Goal: Task Accomplishment & Management: Manage account settings

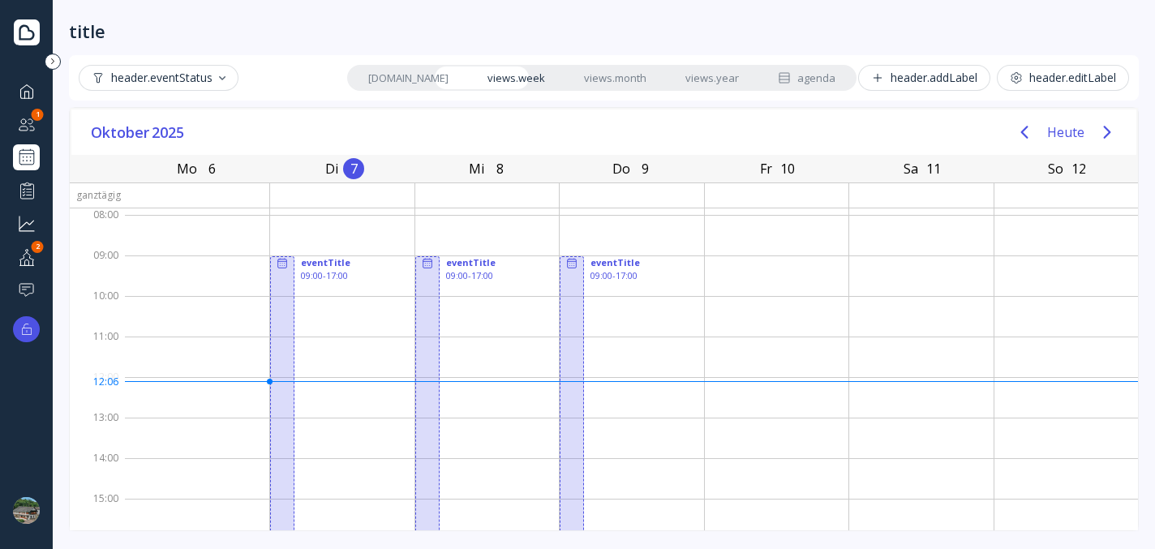
click at [221, 76] on div "button" at bounding box center [222, 78] width 6 height 4
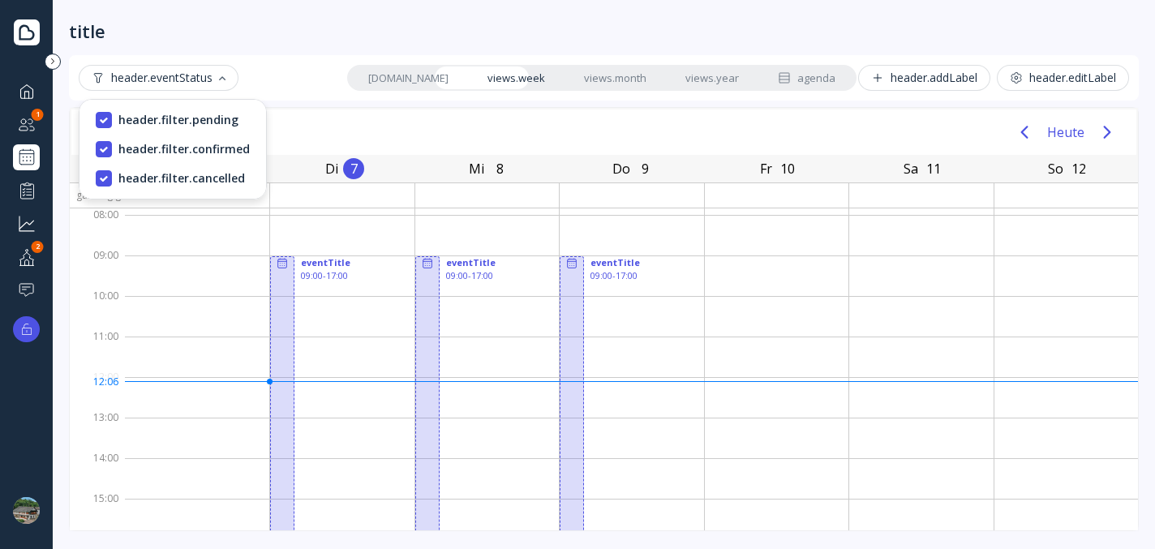
click at [223, 79] on div "button" at bounding box center [222, 78] width 6 height 4
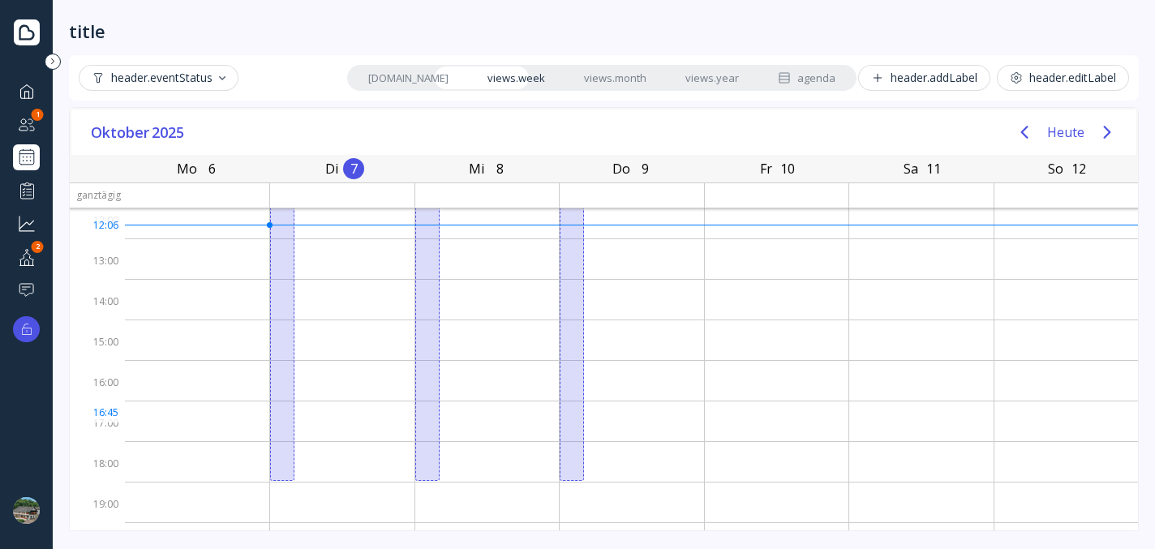
scroll to position [178, 0]
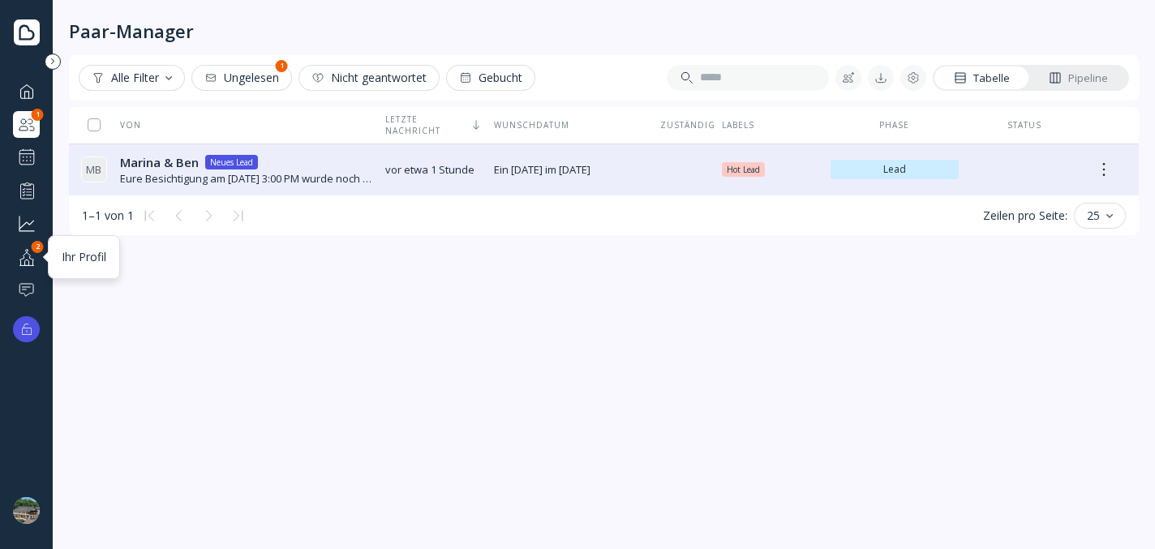
click at [33, 260] on div at bounding box center [26, 257] width 19 height 20
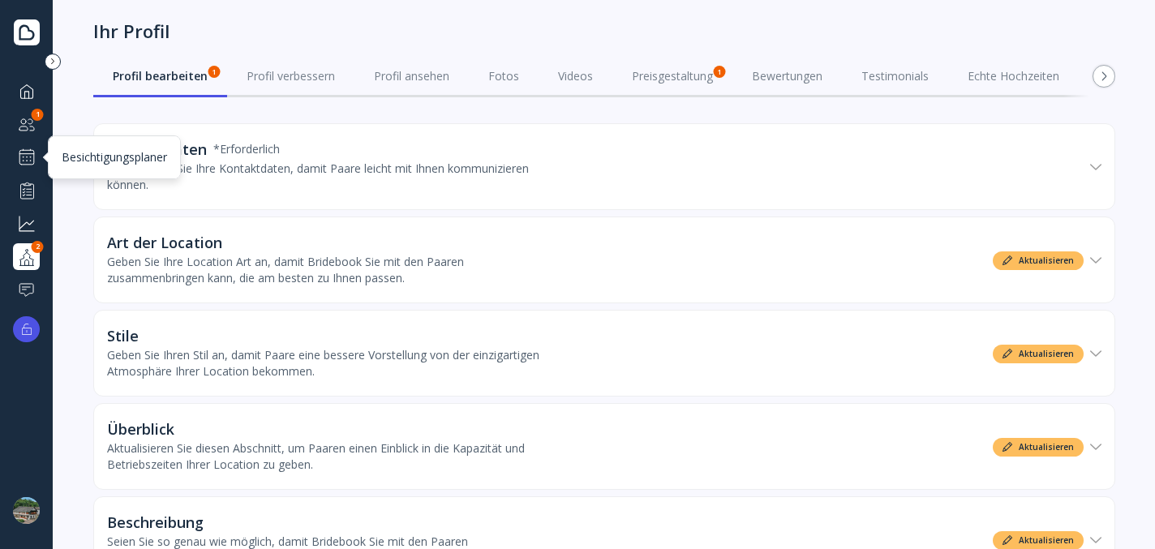
click at [22, 165] on div at bounding box center [26, 157] width 19 height 19
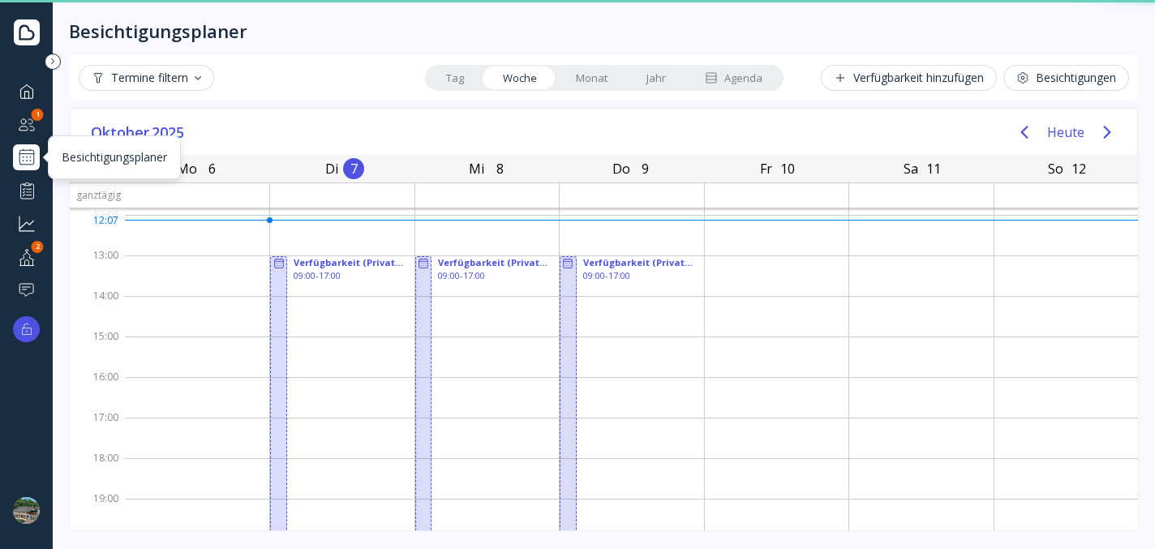
scroll to position [162, 0]
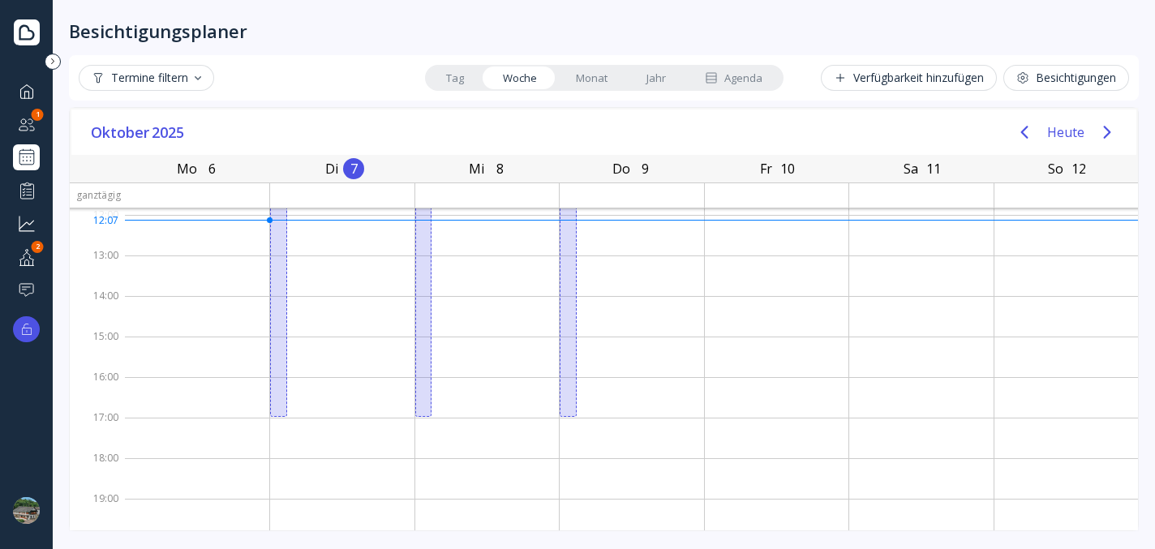
click at [449, 77] on link "Tag" at bounding box center [455, 78] width 57 height 23
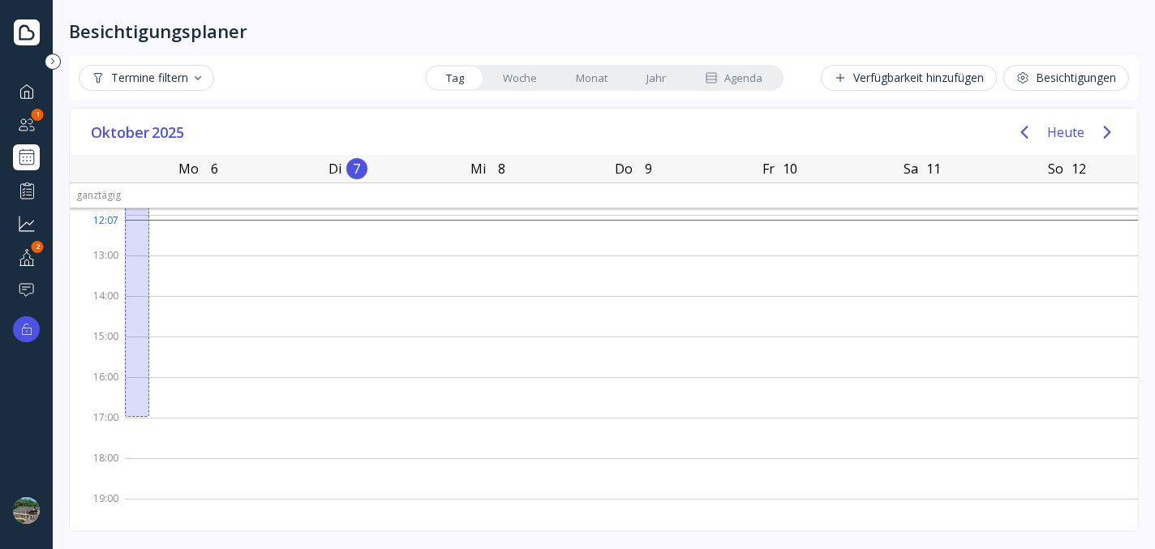
click at [512, 79] on link "Woche" at bounding box center [519, 78] width 73 height 23
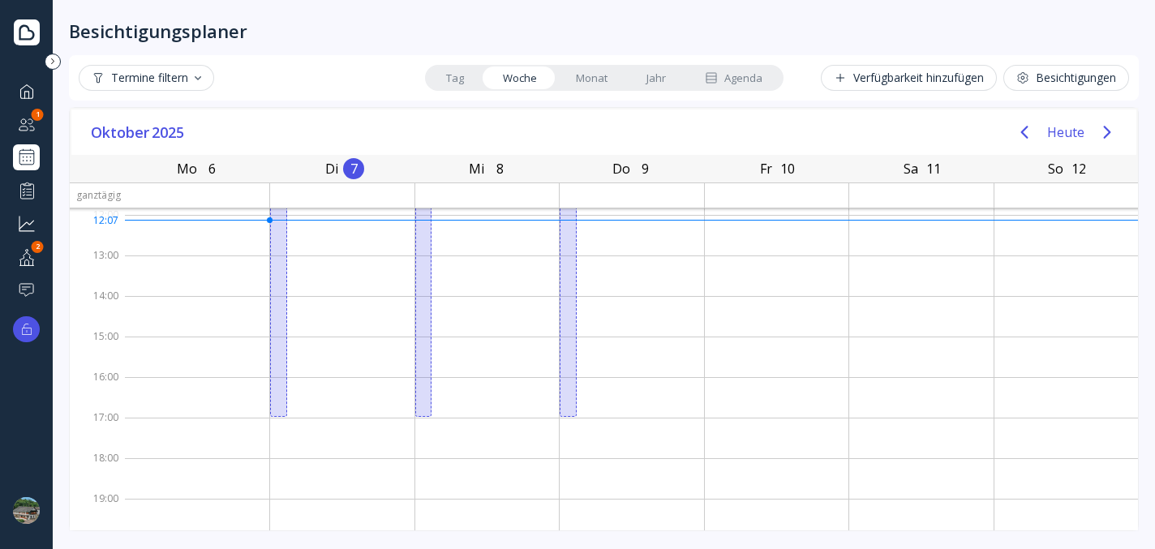
click at [449, 86] on link "Tag" at bounding box center [455, 78] width 57 height 23
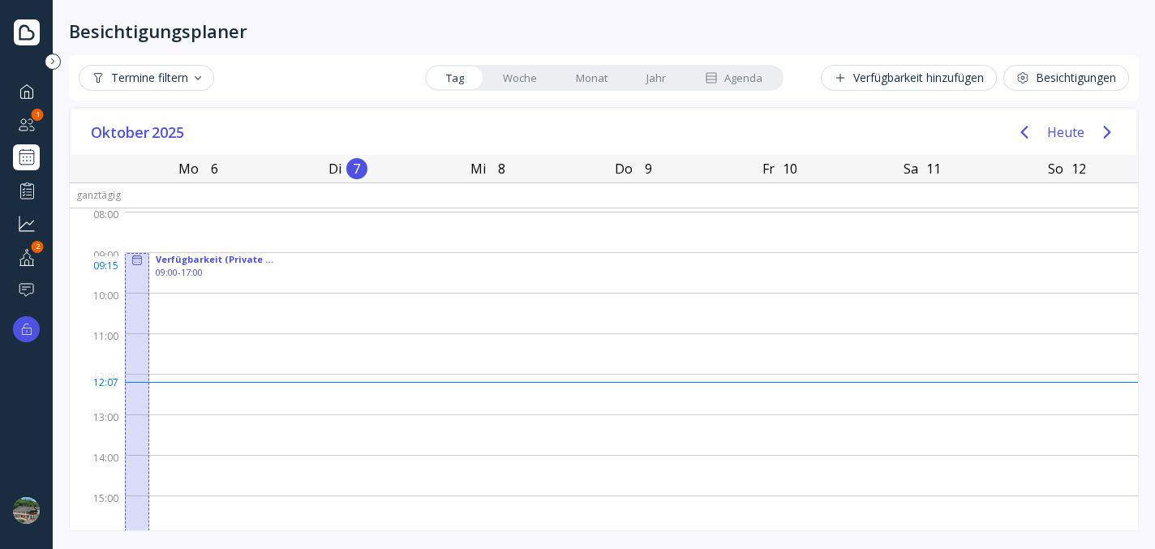
scroll to position [0, 0]
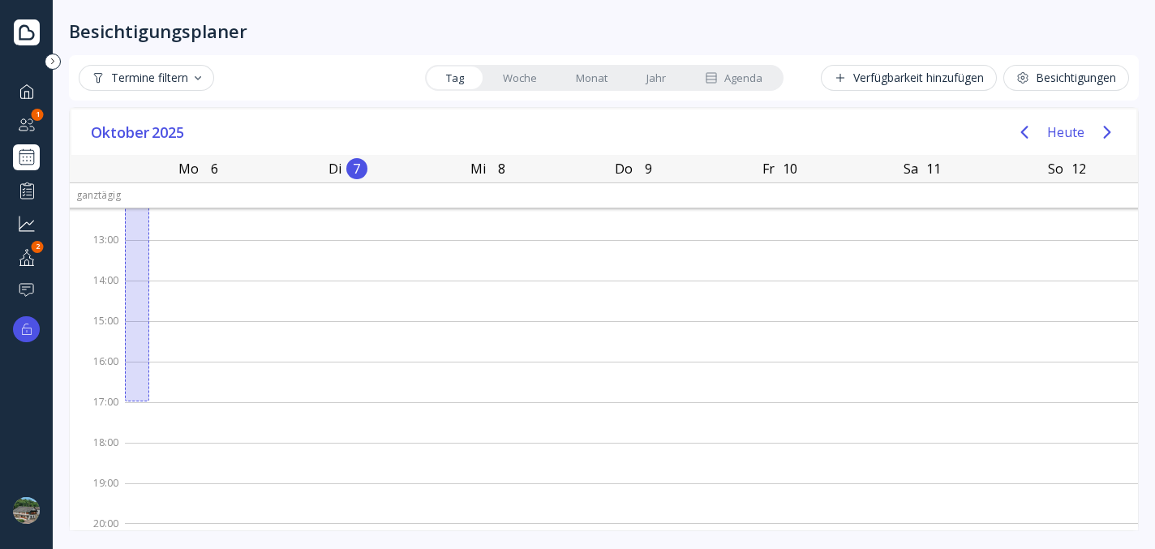
click at [522, 73] on link "Woche" at bounding box center [519, 78] width 73 height 23
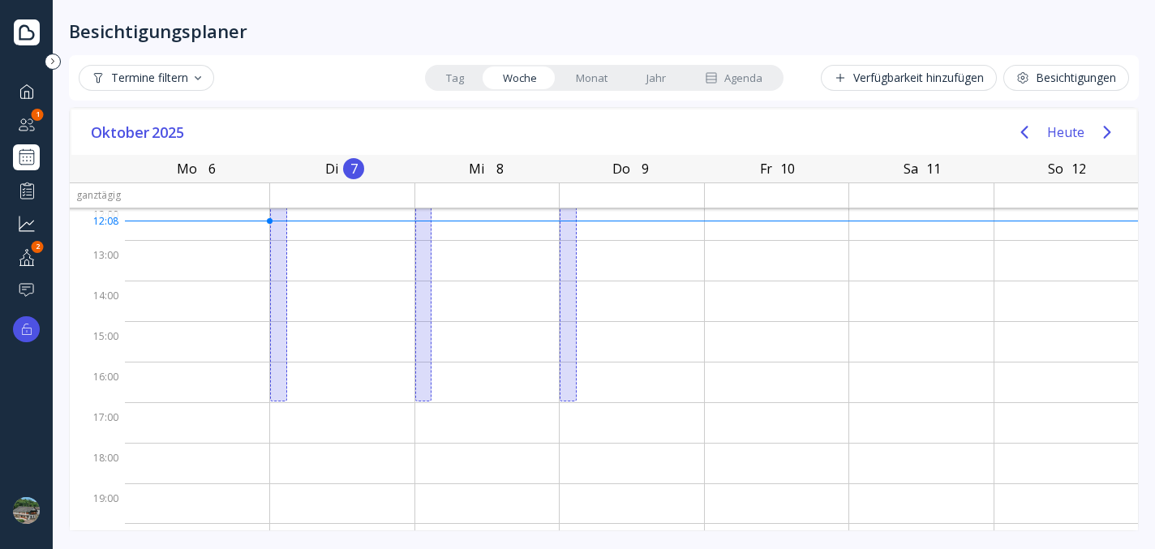
scroll to position [162, 0]
click at [465, 81] on link "Tag" at bounding box center [455, 78] width 57 height 23
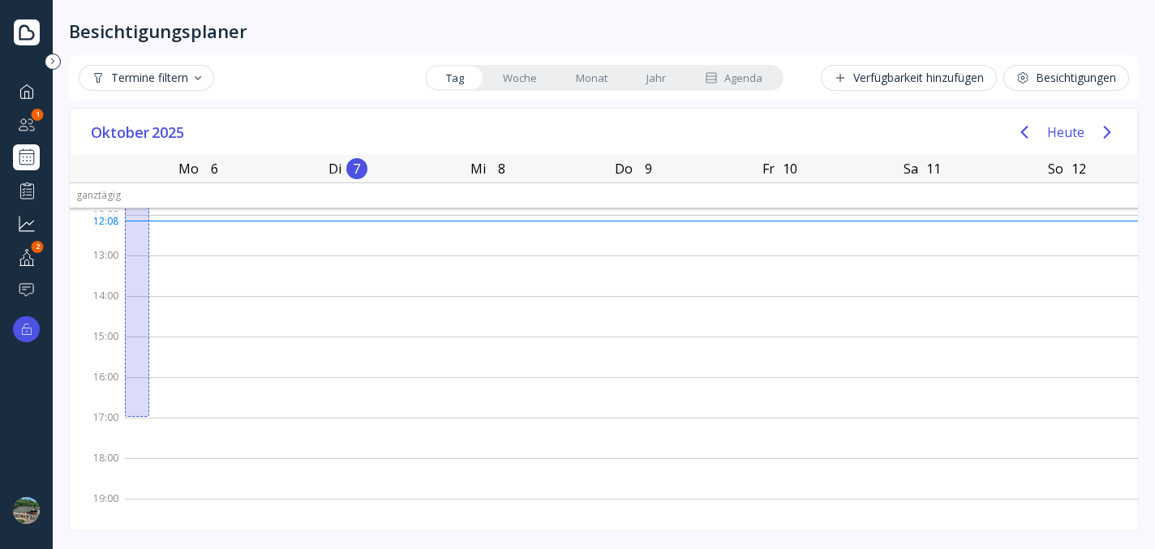
click at [521, 78] on link "Woche" at bounding box center [519, 78] width 73 height 23
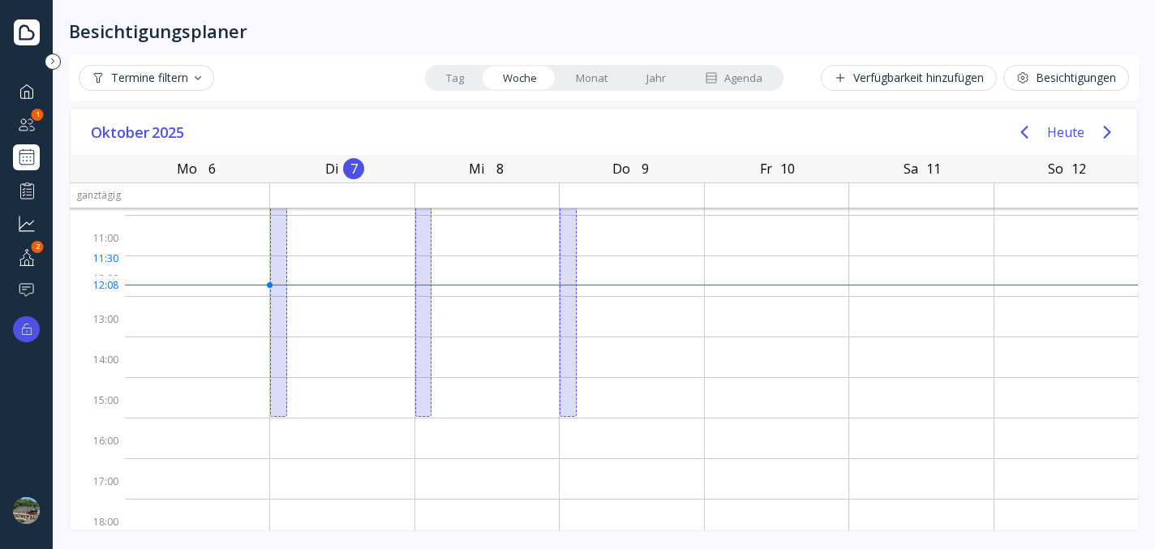
scroll to position [0, 0]
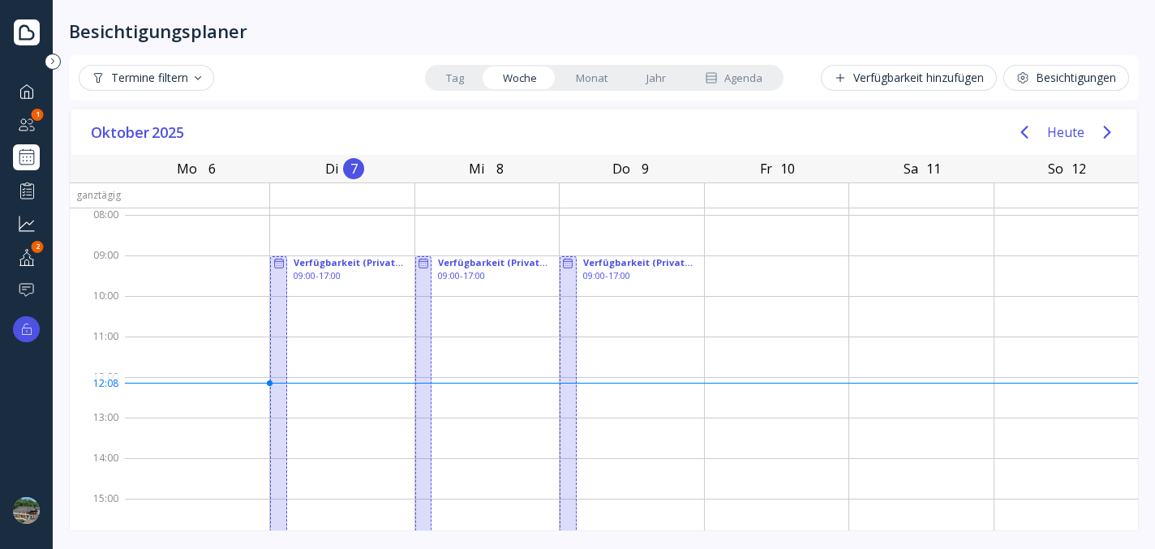
click at [456, 83] on link "Tag" at bounding box center [455, 78] width 57 height 23
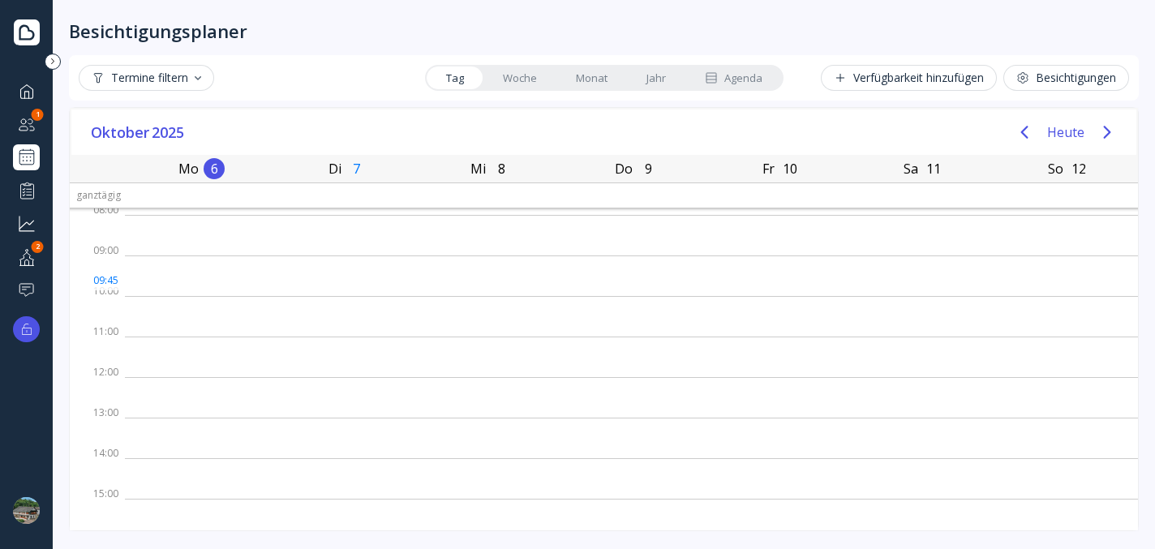
scroll to position [178, 0]
click at [526, 74] on link "Woche" at bounding box center [519, 78] width 73 height 23
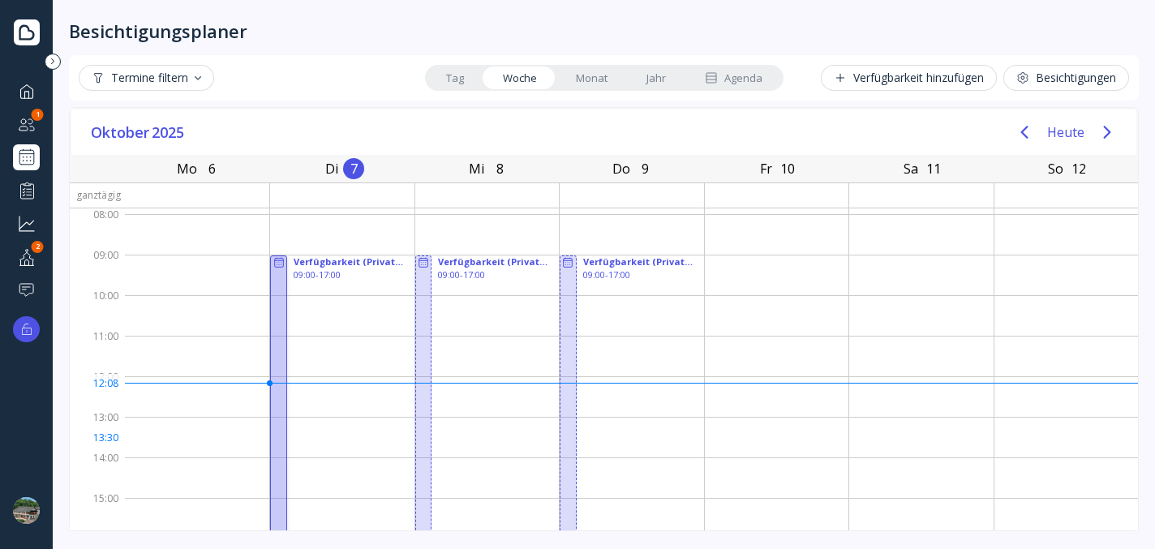
scroll to position [0, 0]
click at [447, 79] on link "Tag" at bounding box center [455, 78] width 57 height 23
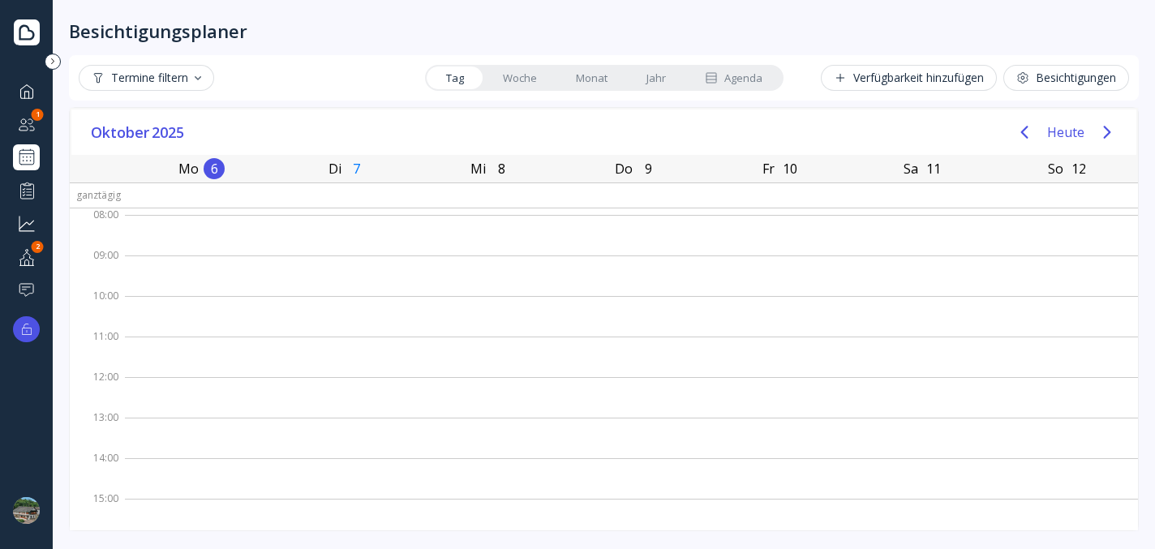
drag, startPoint x: 507, startPoint y: 81, endPoint x: 627, endPoint y: 94, distance: 120.8
click at [509, 80] on link "Woche" at bounding box center [519, 78] width 73 height 23
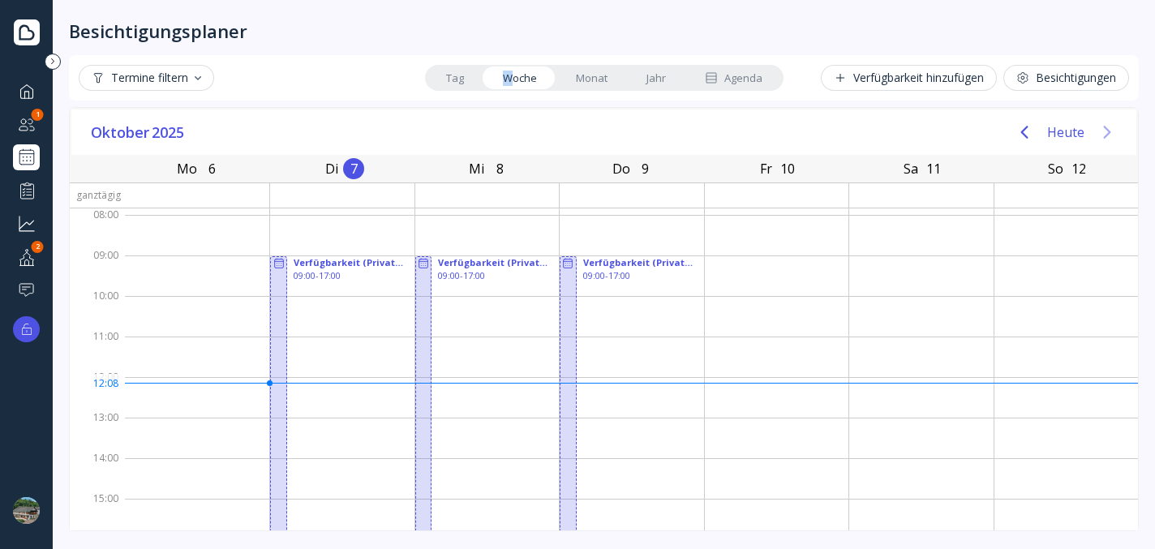
click at [1106, 134] on icon "Next page" at bounding box center [1106, 132] width 7 height 13
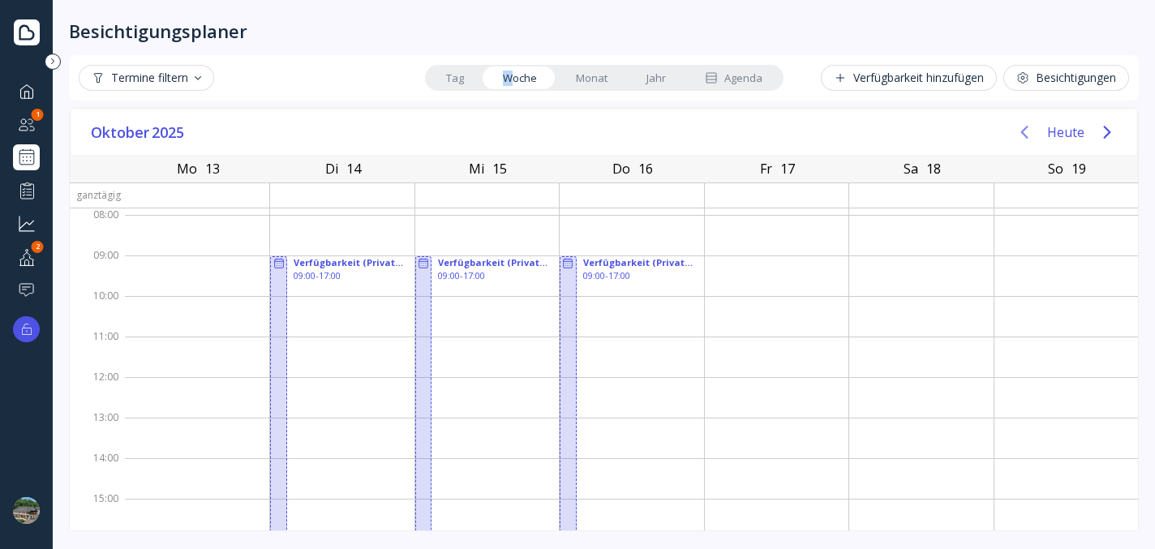
click at [1024, 134] on icon "Previous page" at bounding box center [1024, 132] width 7 height 13
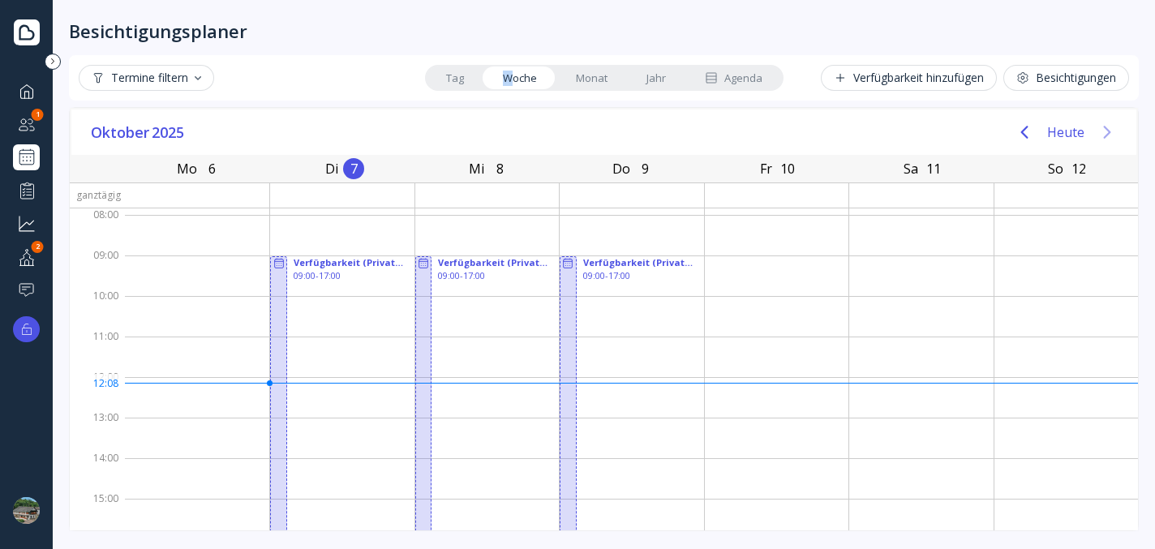
click at [1110, 132] on icon "Next page" at bounding box center [1106, 132] width 7 height 13
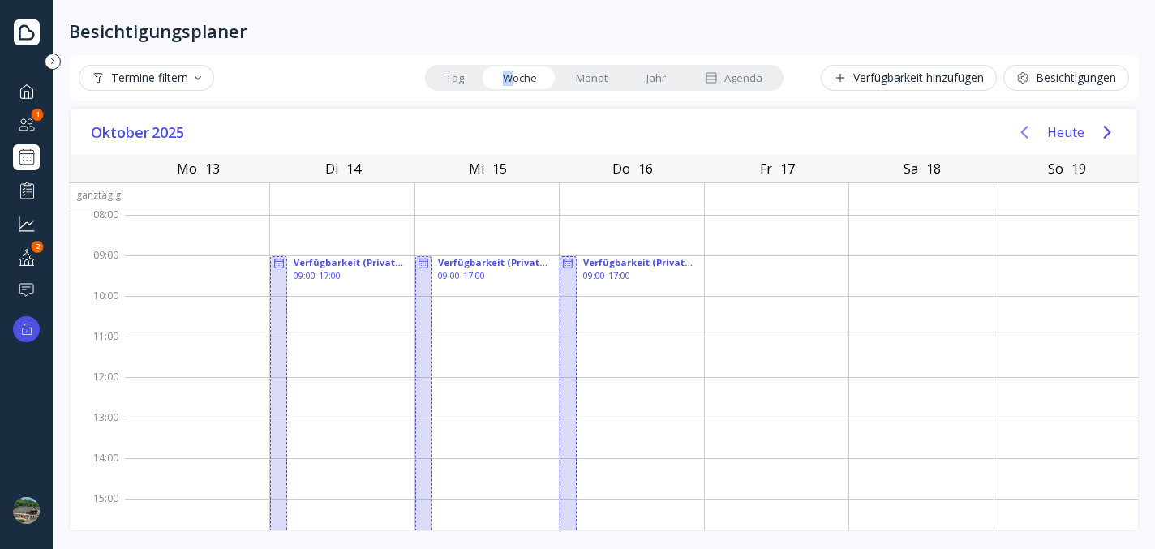
drag, startPoint x: 1021, startPoint y: 128, endPoint x: 1007, endPoint y: 125, distance: 14.2
click at [1021, 128] on icon "Previous page" at bounding box center [1024, 131] width 19 height 19
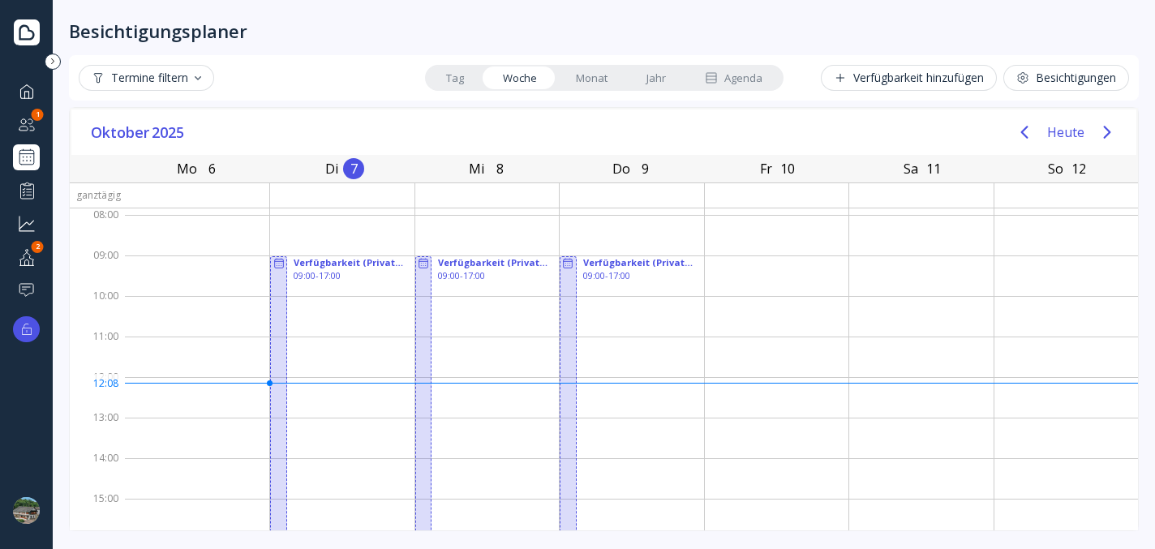
click at [454, 75] on link "Tag" at bounding box center [455, 78] width 57 height 23
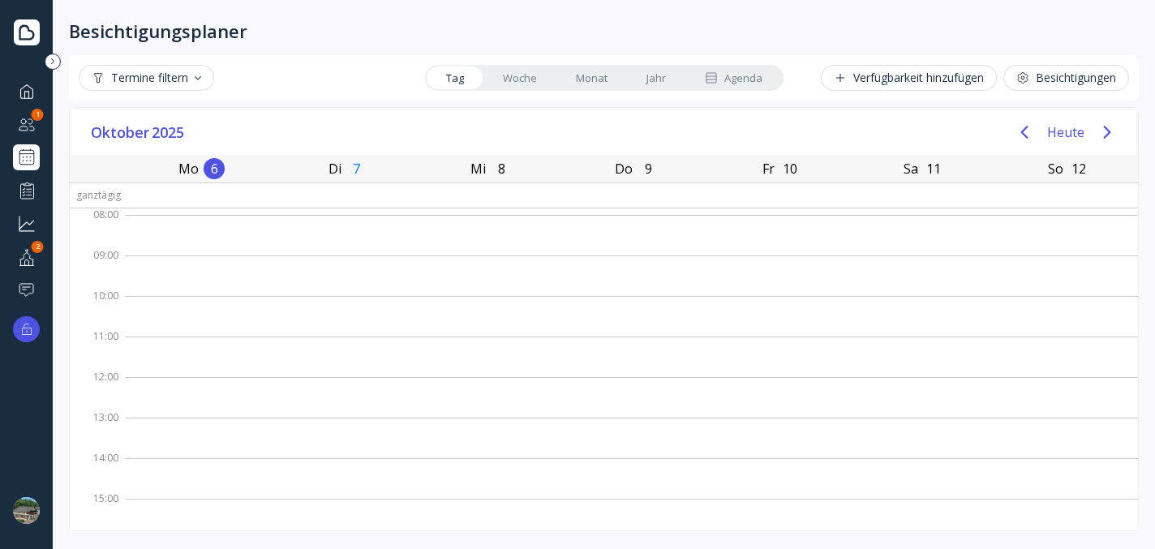
click at [597, 77] on link "Monat" at bounding box center [591, 78] width 71 height 23
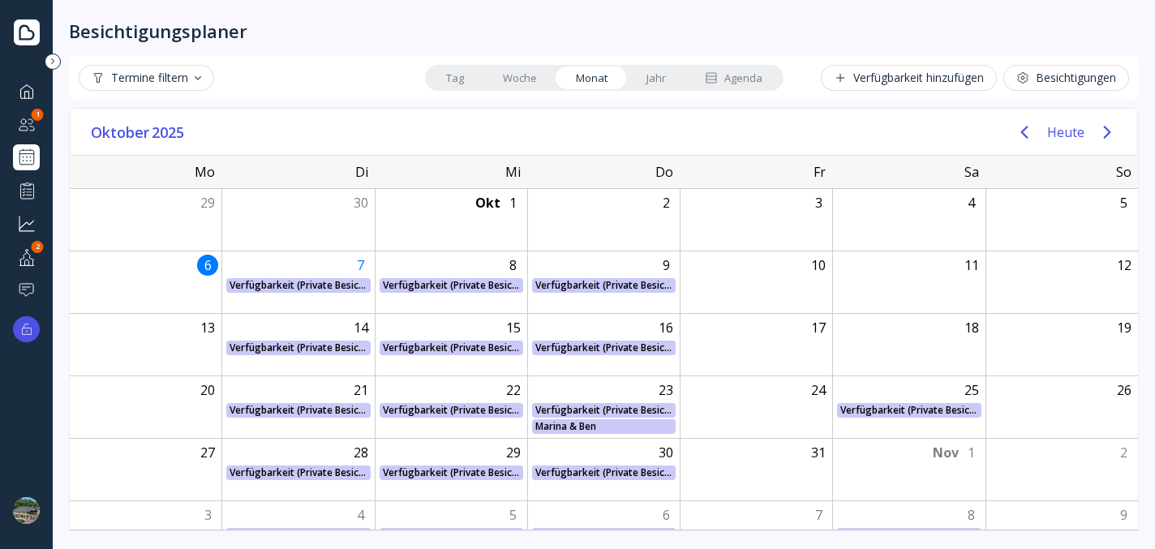
click at [461, 78] on link "Tag" at bounding box center [455, 78] width 57 height 23
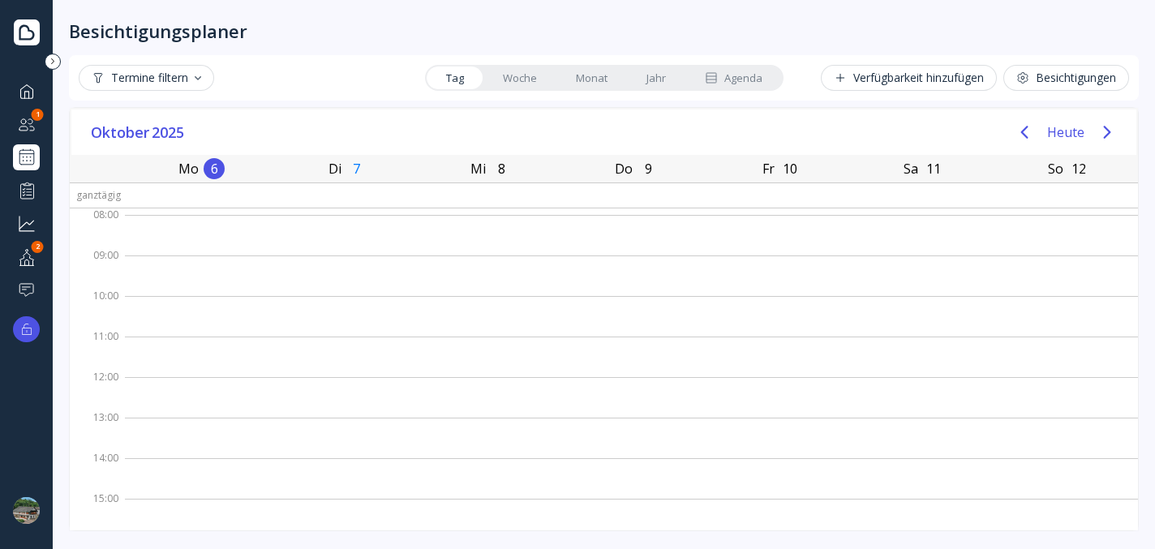
click at [513, 83] on link "Woche" at bounding box center [519, 78] width 73 height 23
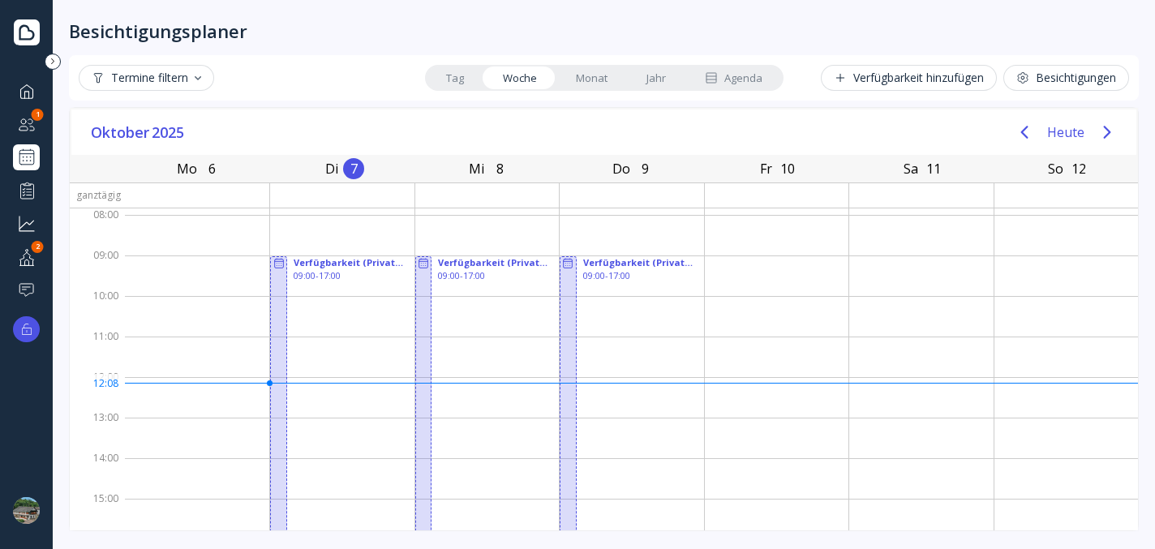
click at [470, 75] on link "Tag" at bounding box center [455, 78] width 57 height 23
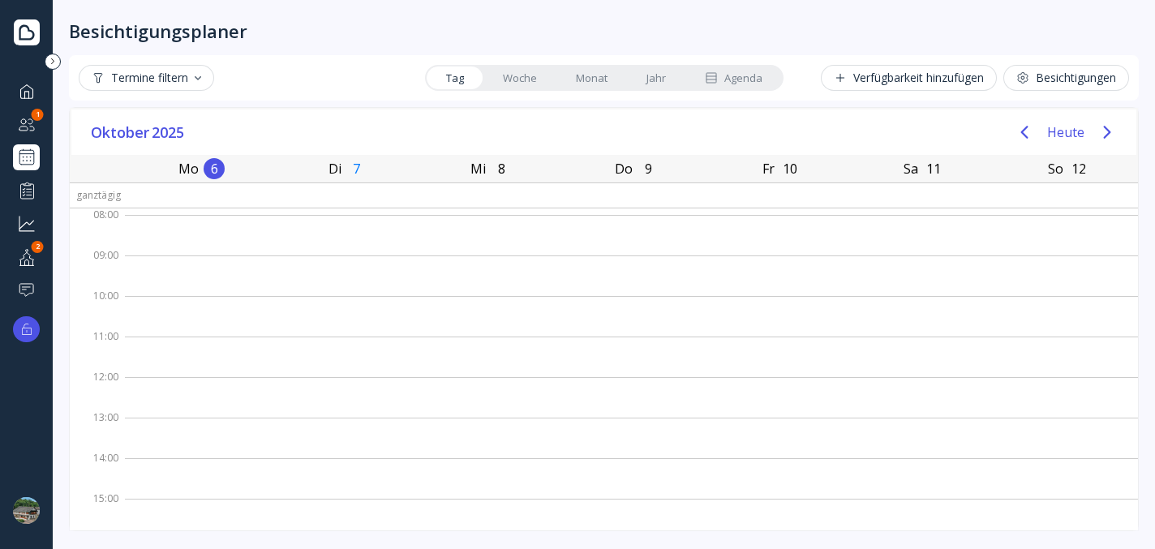
click at [521, 72] on link "Woche" at bounding box center [519, 78] width 73 height 23
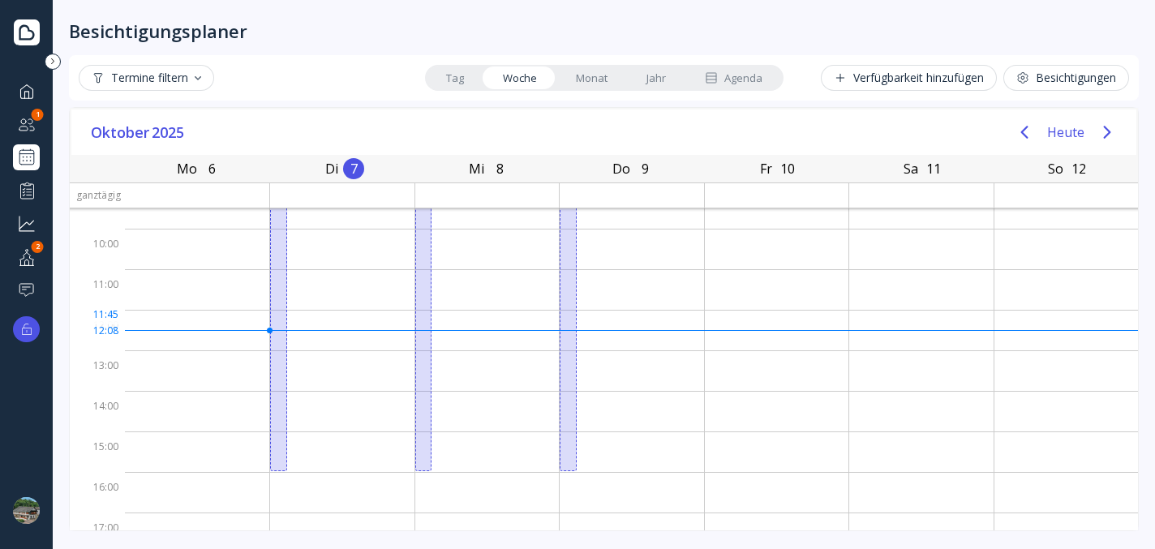
scroll to position [178, 0]
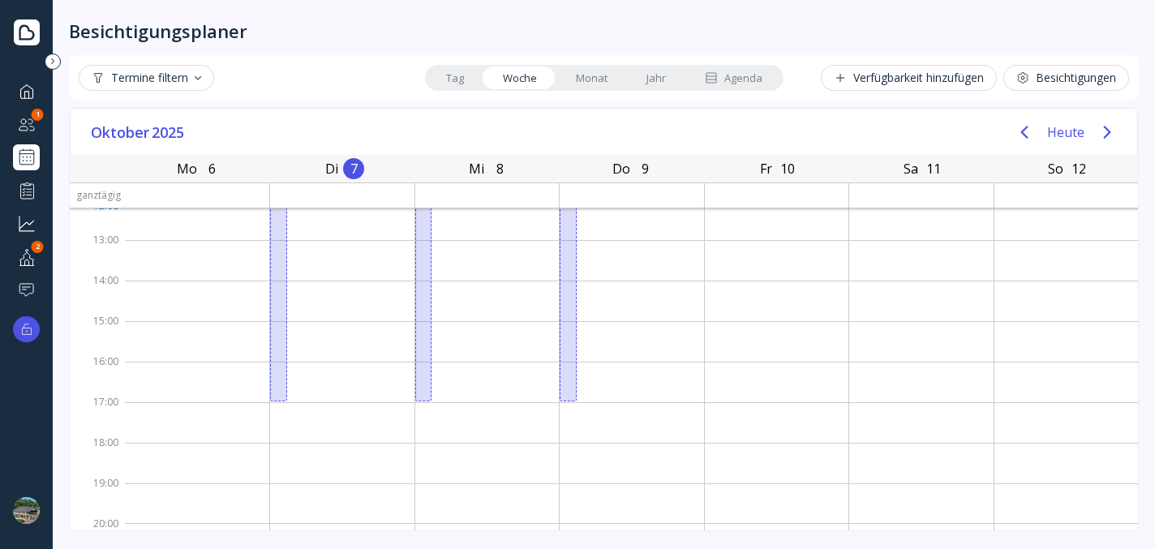
click at [198, 72] on div "Termine filtern" at bounding box center [147, 77] width 110 height 13
click at [351, 81] on div "Termine filtern Tag Woche Monat Jahr Agenda Verfügbarkeit hinzufügen Besichtigu…" at bounding box center [604, 78] width 1050 height 26
click at [939, 77] on div "Verfügbarkeit hinzufügen" at bounding box center [909, 77] width 150 height 13
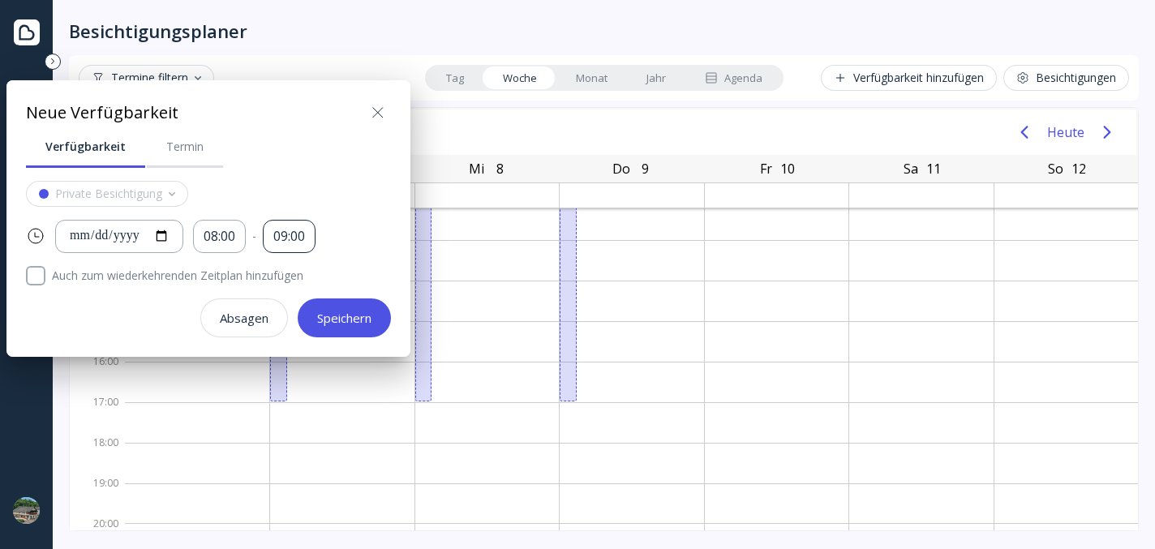
click at [303, 232] on div "09:00" at bounding box center [289, 236] width 32 height 19
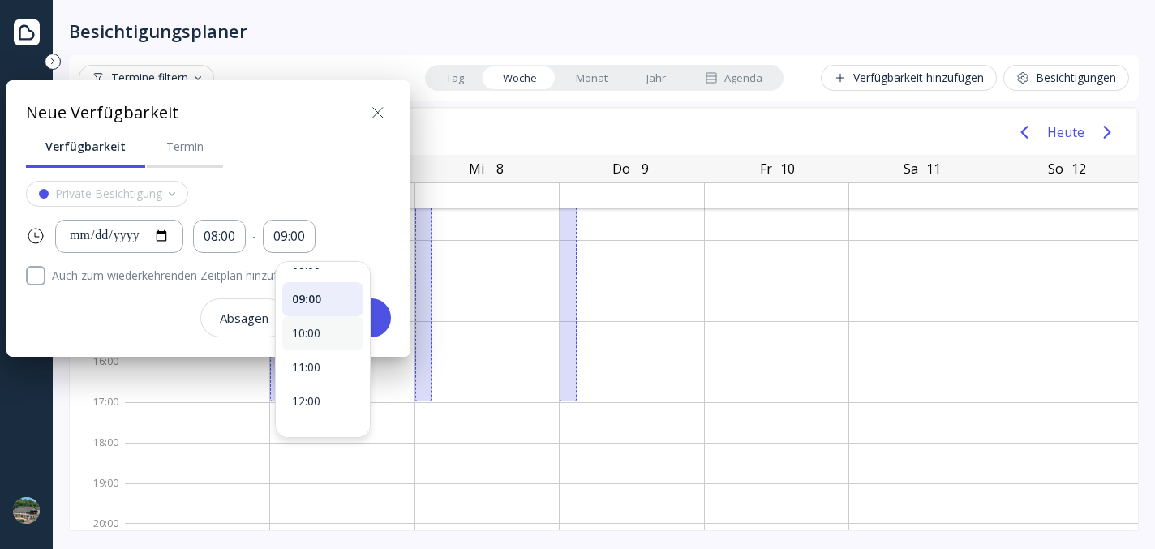
scroll to position [0, 0]
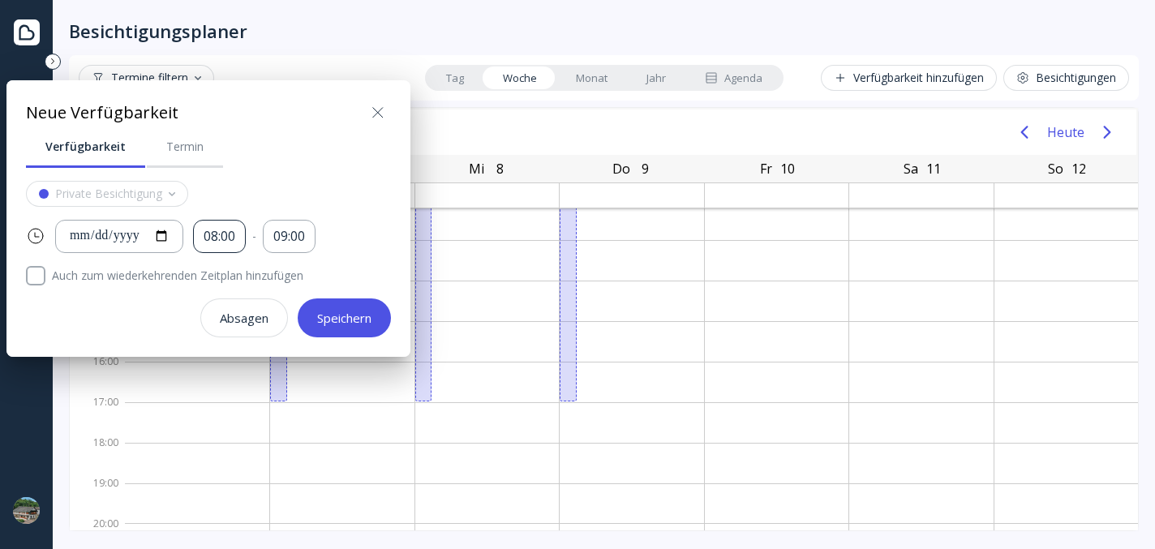
click at [235, 231] on div "08:00" at bounding box center [220, 236] width 32 height 19
click at [366, 229] on div "**********" at bounding box center [208, 236] width 365 height 33
drag, startPoint x: 382, startPoint y: 106, endPoint x: 217, endPoint y: 128, distance: 166.9
click at [217, 128] on div "**********" at bounding box center [208, 218] width 404 height 277
click at [376, 113] on icon at bounding box center [377, 112] width 19 height 19
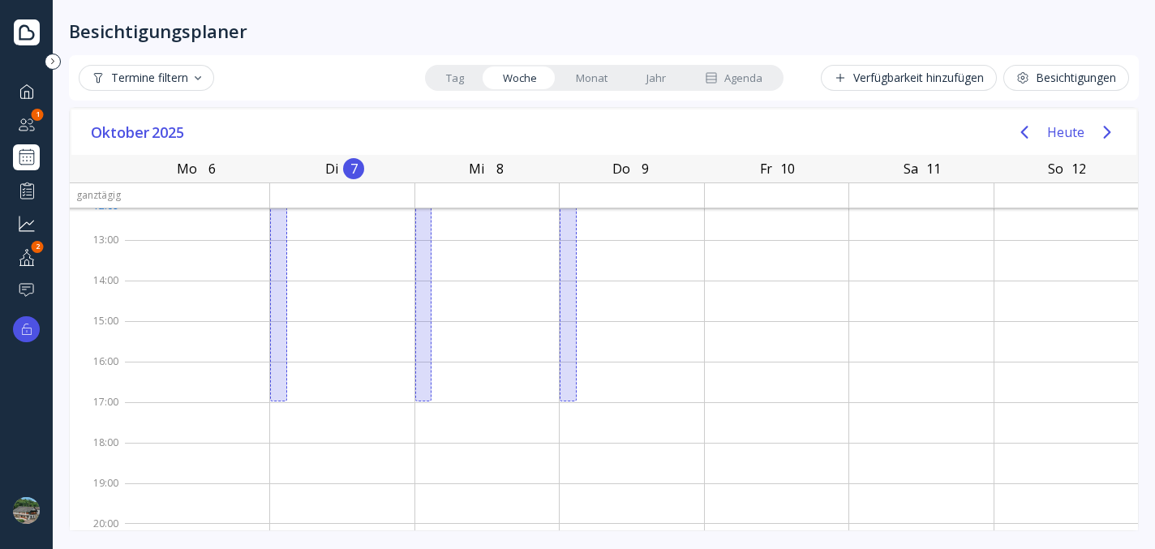
click at [467, 75] on link "Tag" at bounding box center [455, 78] width 57 height 23
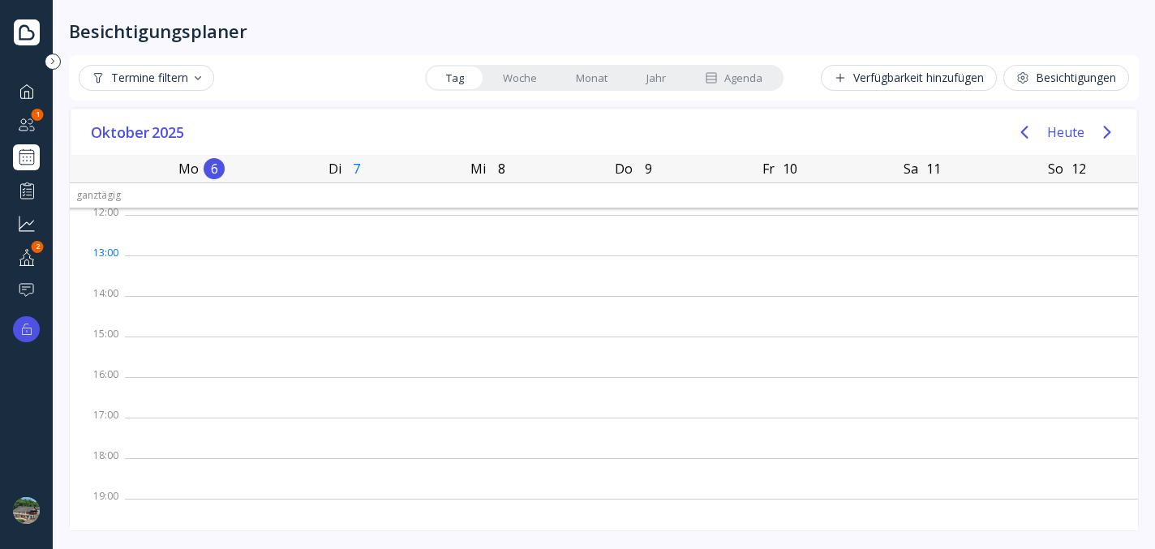
scroll to position [178, 0]
click at [517, 69] on link "Woche" at bounding box center [519, 78] width 73 height 23
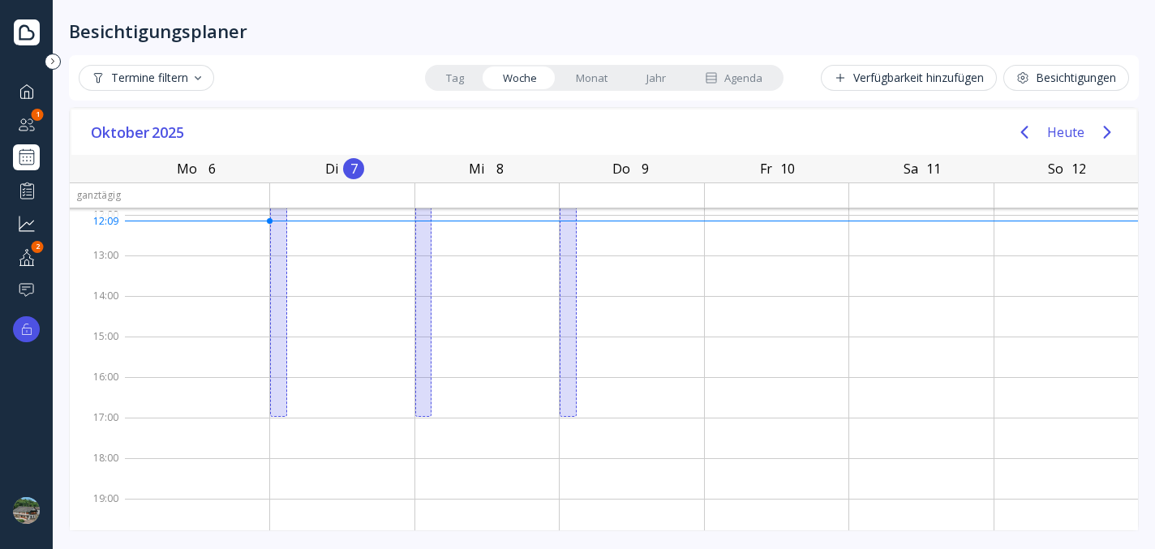
click at [444, 84] on link "Tag" at bounding box center [455, 78] width 57 height 23
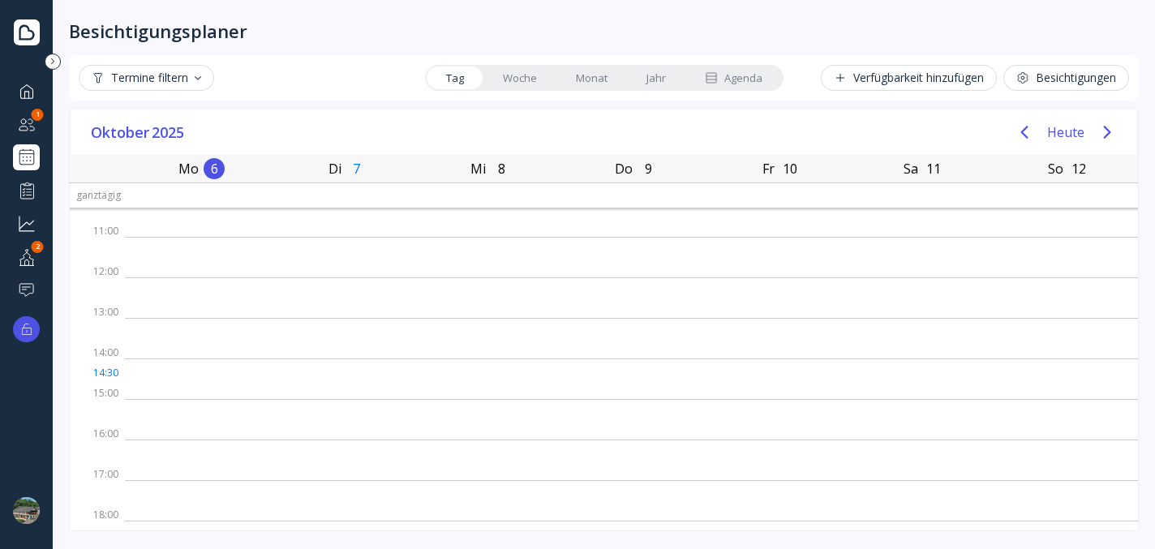
scroll to position [0, 0]
click at [518, 76] on link "Woche" at bounding box center [519, 78] width 73 height 23
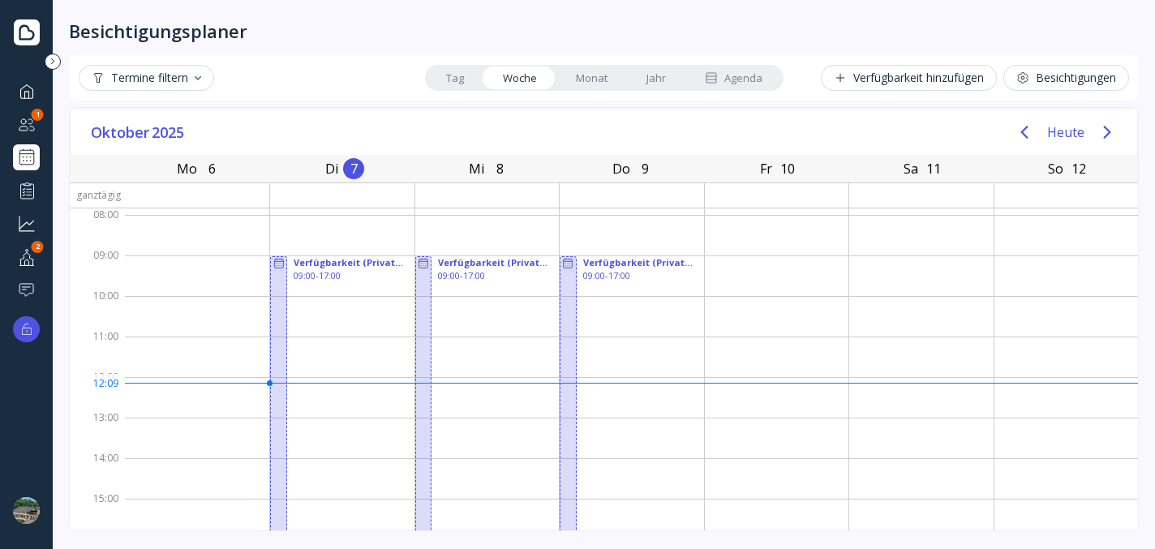
click at [463, 82] on link "Tag" at bounding box center [455, 78] width 57 height 23
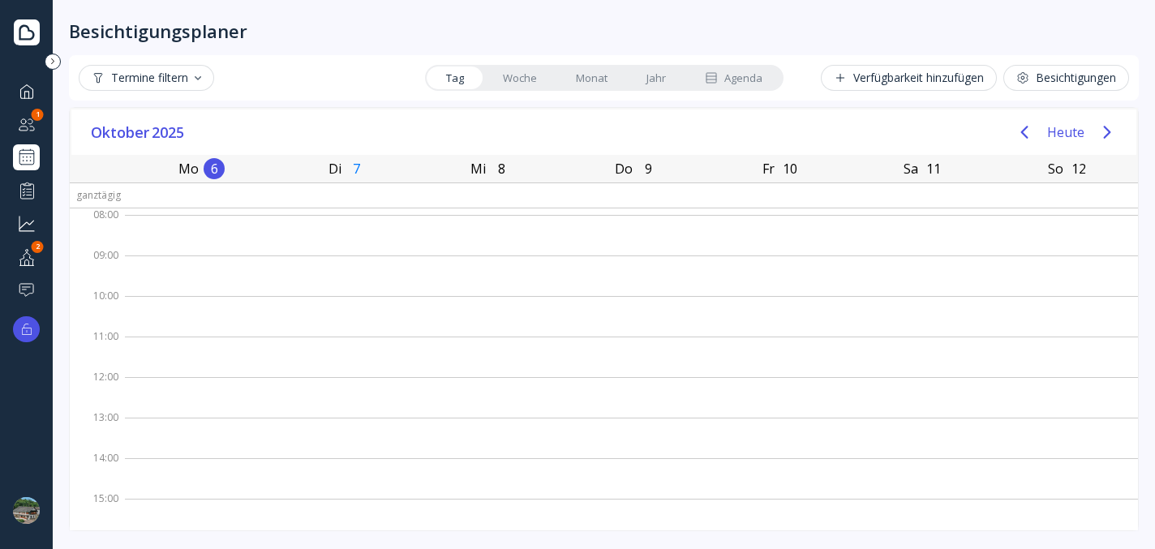
click at [517, 76] on link "Woche" at bounding box center [519, 78] width 73 height 23
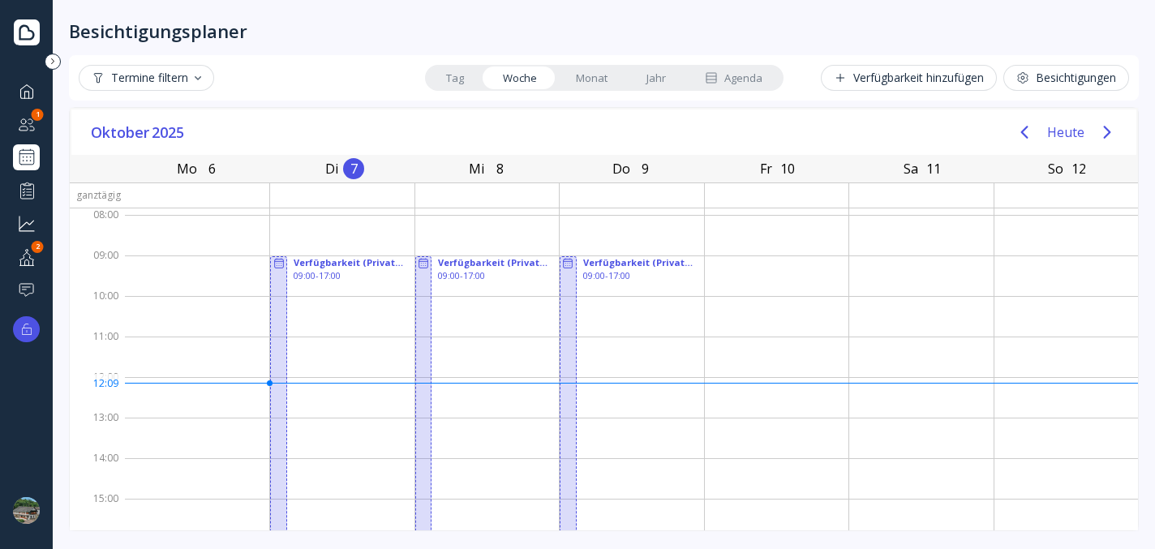
click at [465, 76] on link "Tag" at bounding box center [455, 78] width 57 height 23
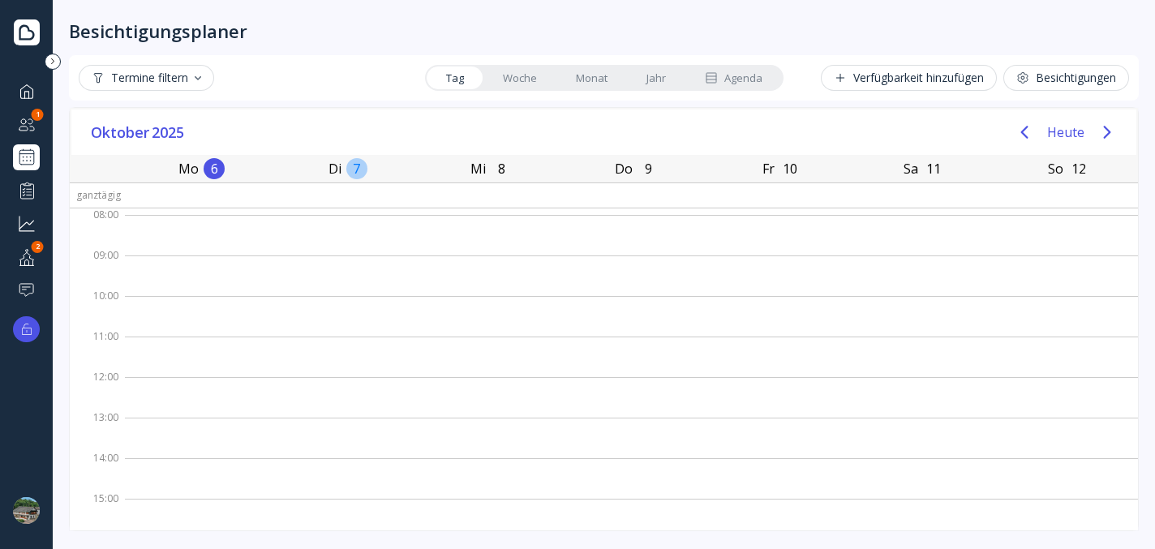
click at [354, 166] on div "7" at bounding box center [356, 168] width 21 height 21
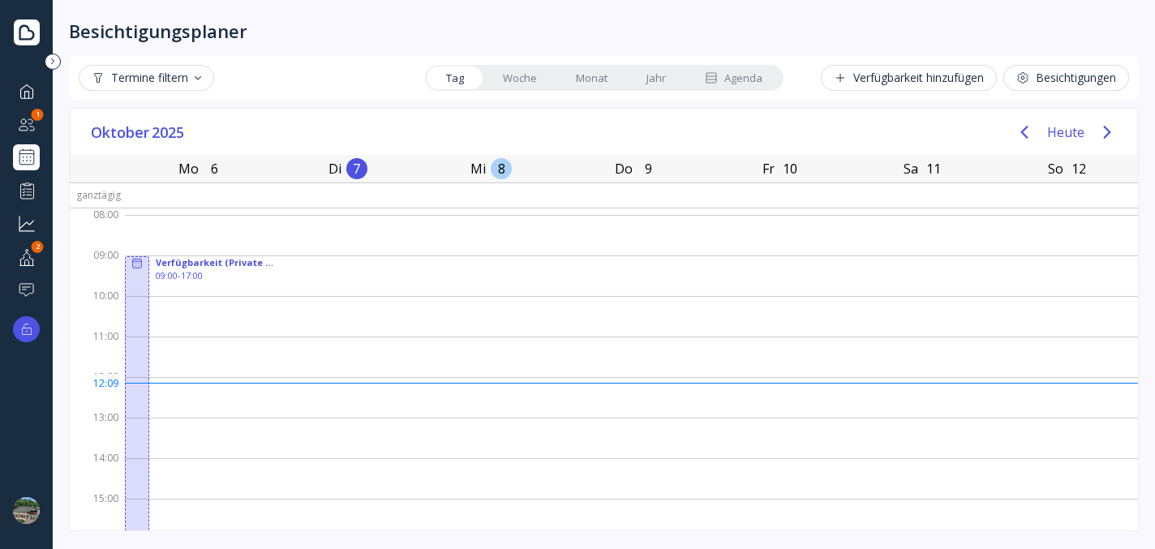
click at [496, 161] on div "8" at bounding box center [501, 168] width 21 height 21
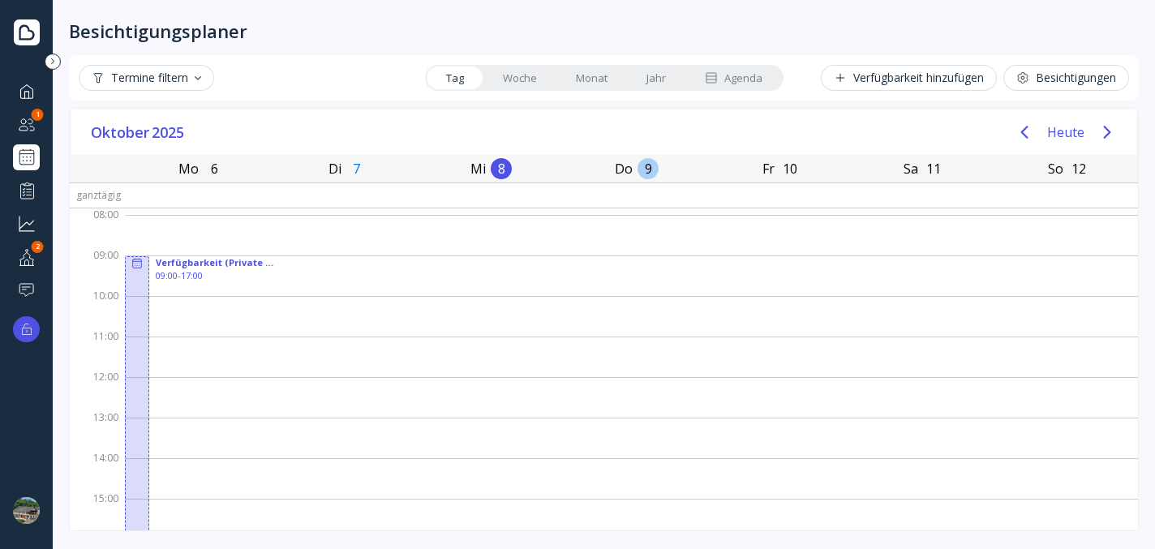
drag, startPoint x: 638, startPoint y: 165, endPoint x: 668, endPoint y: 167, distance: 29.2
click at [638, 165] on div "9" at bounding box center [648, 168] width 21 height 21
click at [789, 170] on div "10" at bounding box center [790, 168] width 21 height 21
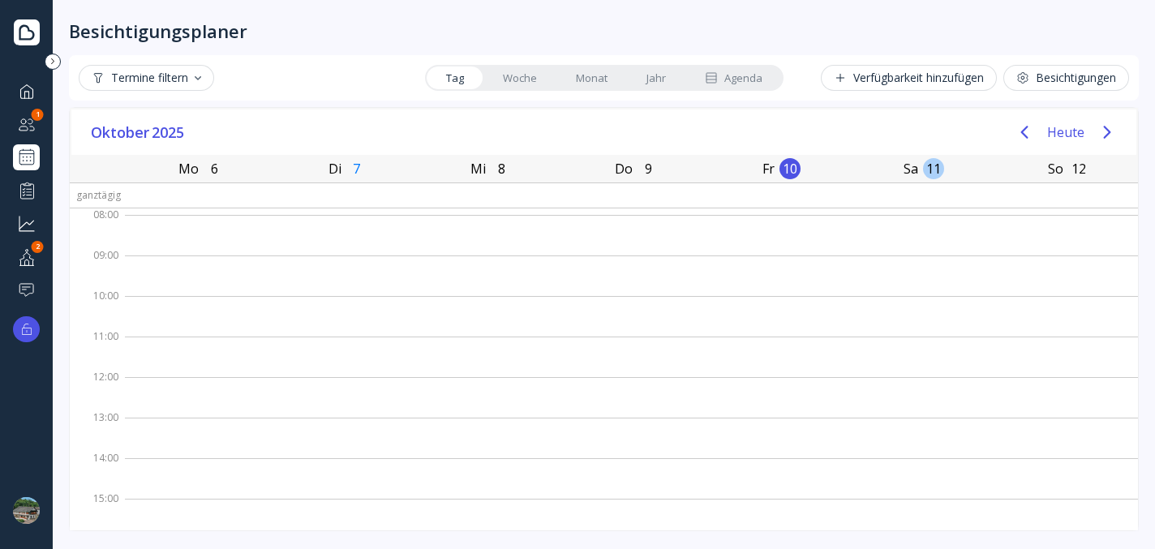
click at [937, 173] on div "Sa 11 [DATE]" at bounding box center [921, 169] width 144 height 28
click at [1080, 170] on div "So 12 [DATE]" at bounding box center [1066, 169] width 144 height 28
drag, startPoint x: 206, startPoint y: 170, endPoint x: 300, endPoint y: 169, distance: 94.1
click at [206, 170] on div "6" at bounding box center [214, 168] width 21 height 21
drag, startPoint x: 364, startPoint y: 168, endPoint x: 398, endPoint y: 168, distance: 34.1
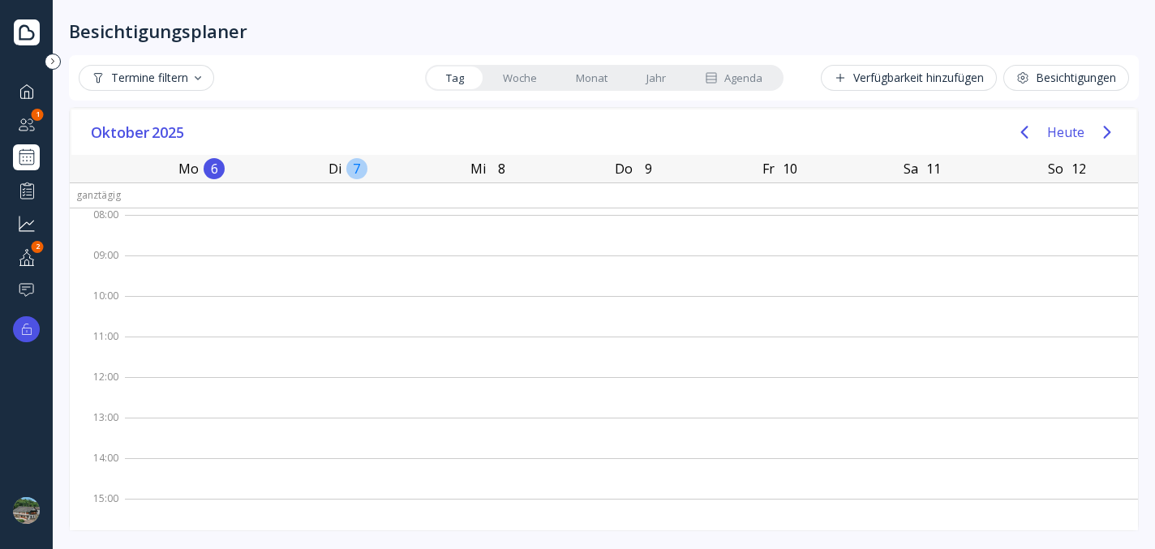
click at [365, 167] on div "Di 7 [DATE]" at bounding box center [344, 169] width 142 height 28
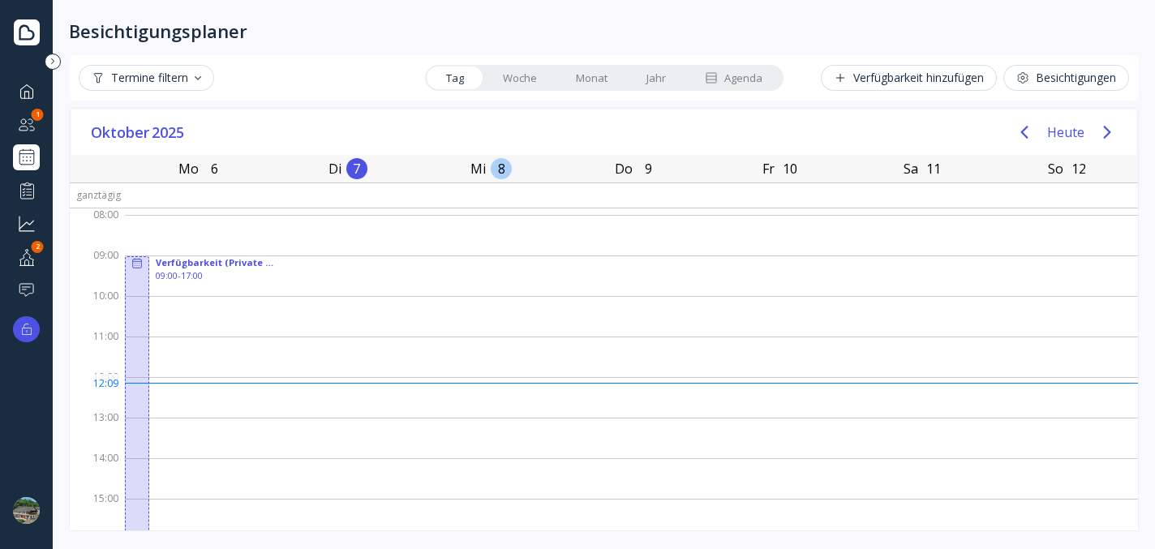
click at [499, 169] on div "8" at bounding box center [501, 168] width 21 height 21
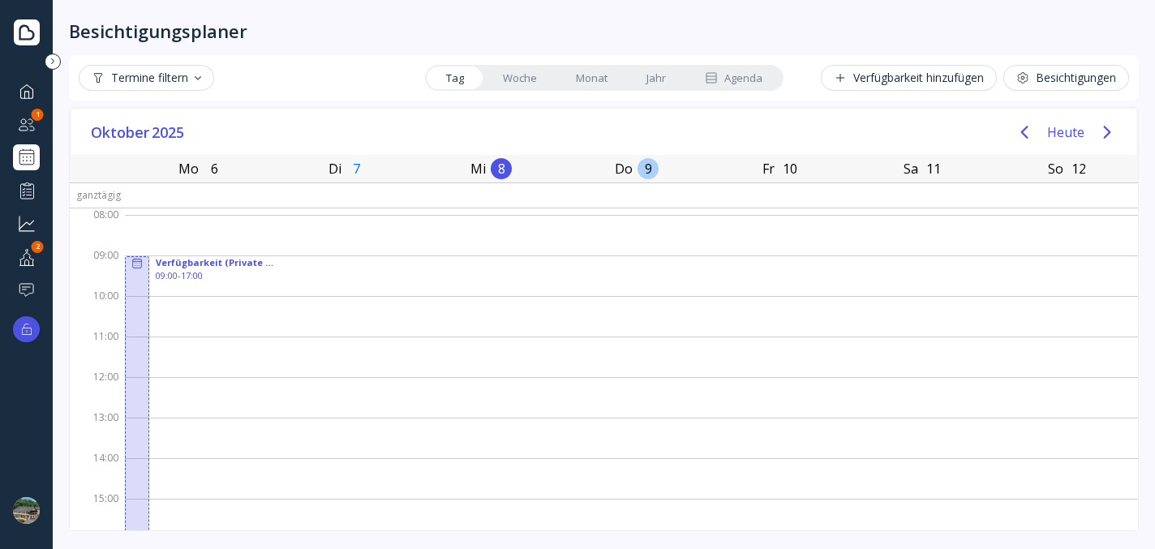
click at [649, 159] on div "Do 9 [DATE]" at bounding box center [634, 169] width 147 height 28
click at [520, 79] on link "Woche" at bounding box center [519, 78] width 73 height 23
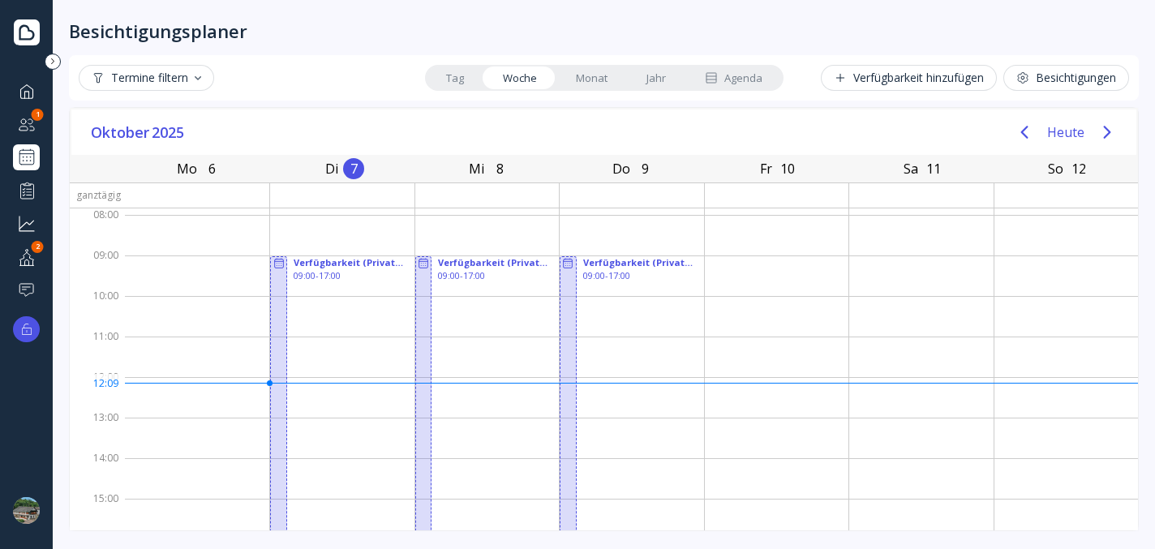
click at [450, 80] on link "Tag" at bounding box center [455, 78] width 57 height 23
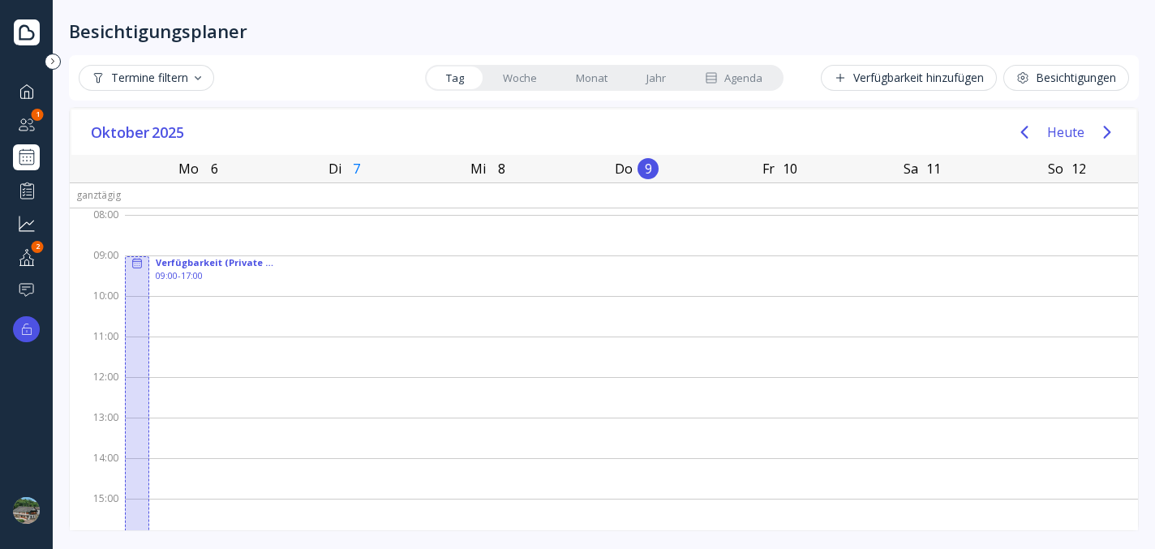
drag, startPoint x: 499, startPoint y: 77, endPoint x: 543, endPoint y: 72, distance: 44.1
click at [502, 75] on link "Woche" at bounding box center [519, 78] width 73 height 23
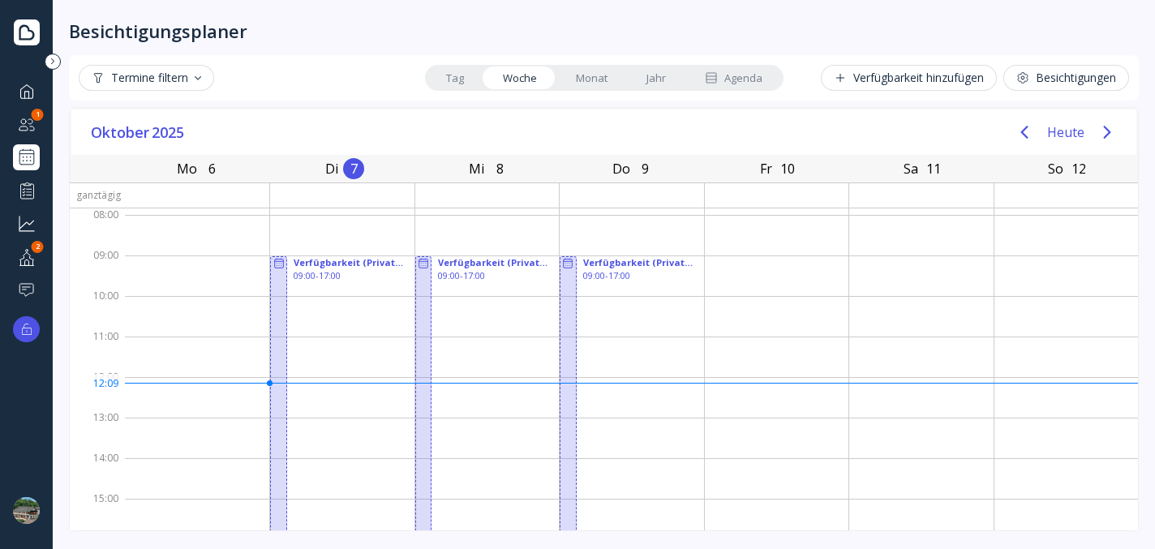
click at [594, 75] on link "Monat" at bounding box center [591, 78] width 71 height 23
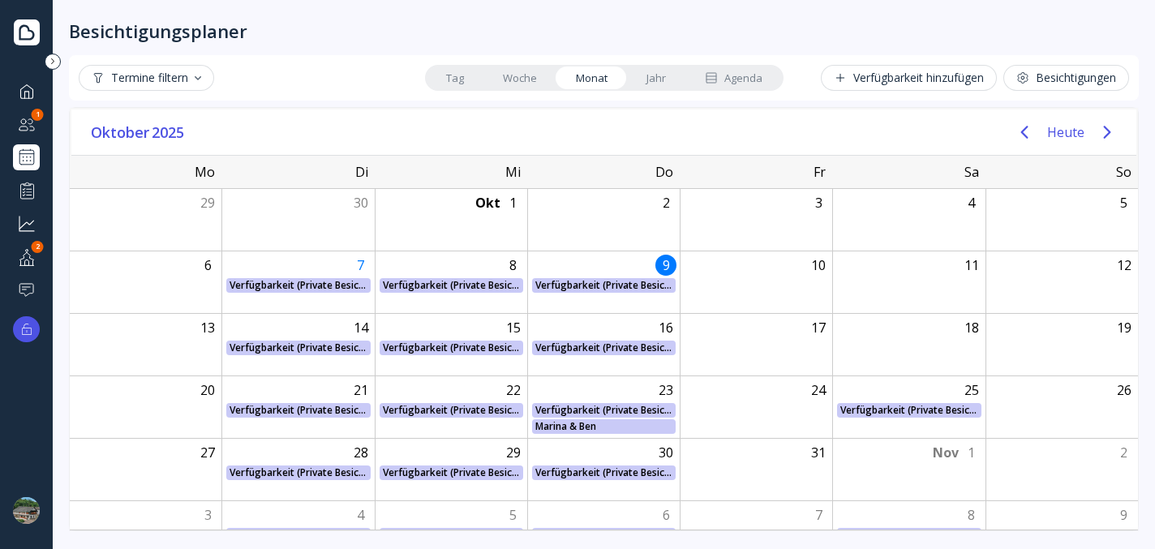
click at [468, 77] on link "Tag" at bounding box center [455, 78] width 57 height 23
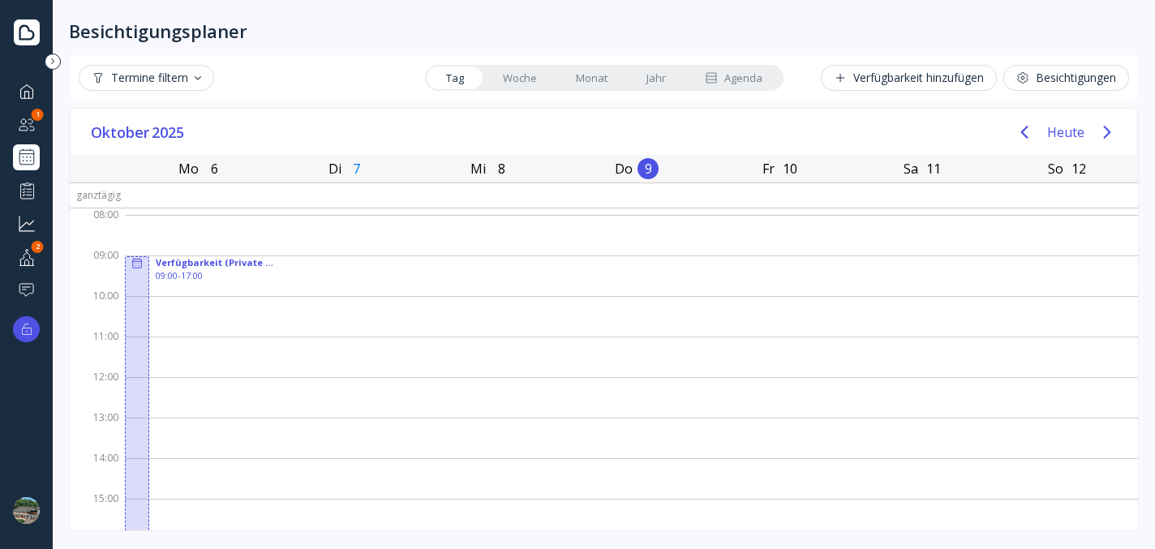
click at [591, 76] on link "Monat" at bounding box center [591, 78] width 71 height 23
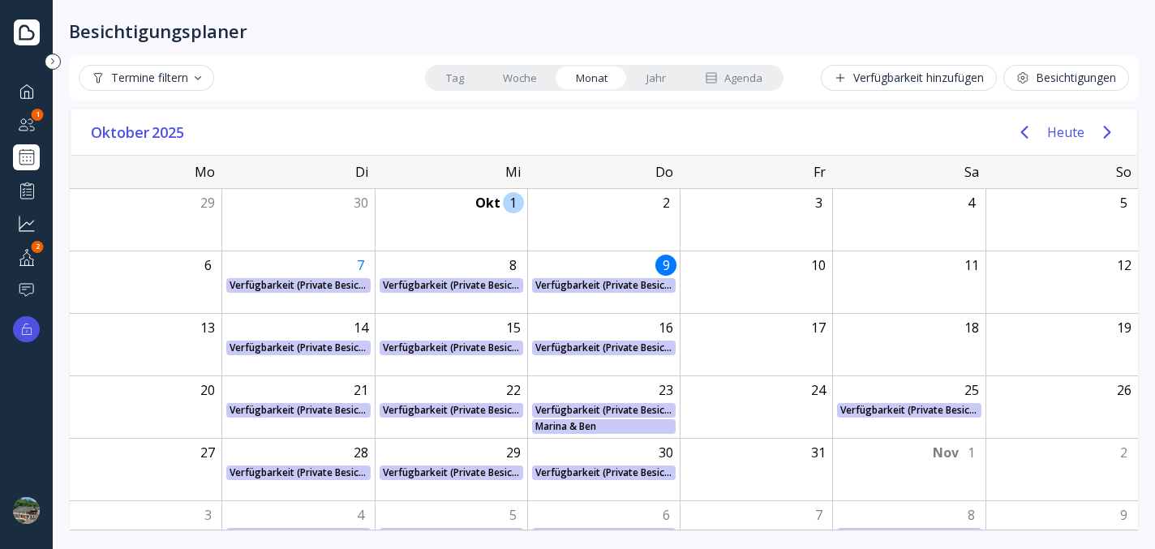
click at [483, 226] on div at bounding box center [451, 223] width 151 height 15
click at [509, 208] on div "1" at bounding box center [513, 202] width 21 height 21
click at [514, 267] on div "8" at bounding box center [513, 265] width 21 height 21
click at [756, 75] on div "Agenda" at bounding box center [734, 78] width 58 height 15
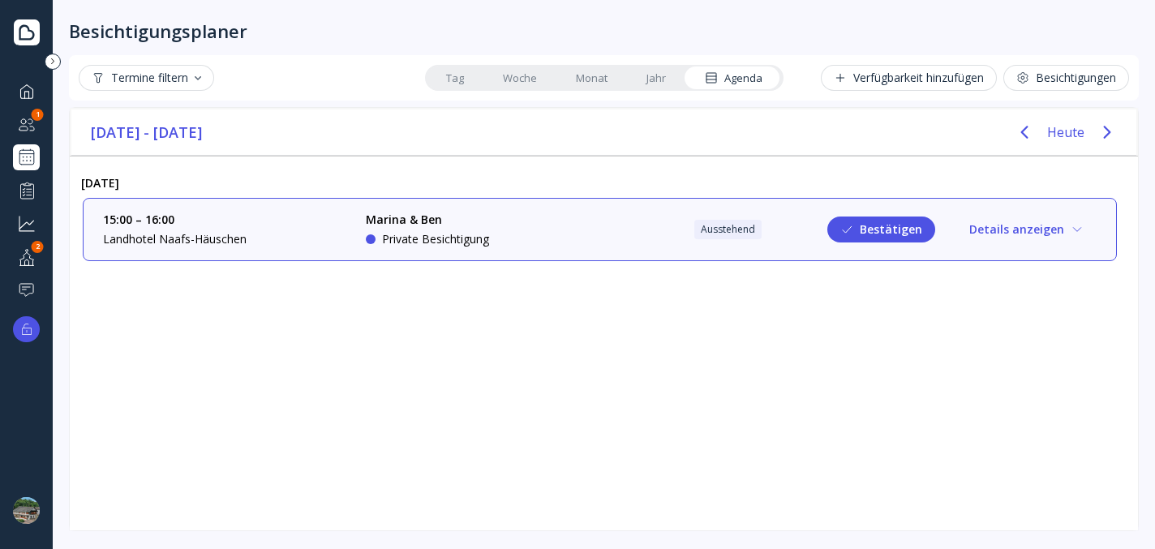
click at [589, 71] on link "Monat" at bounding box center [591, 78] width 71 height 23
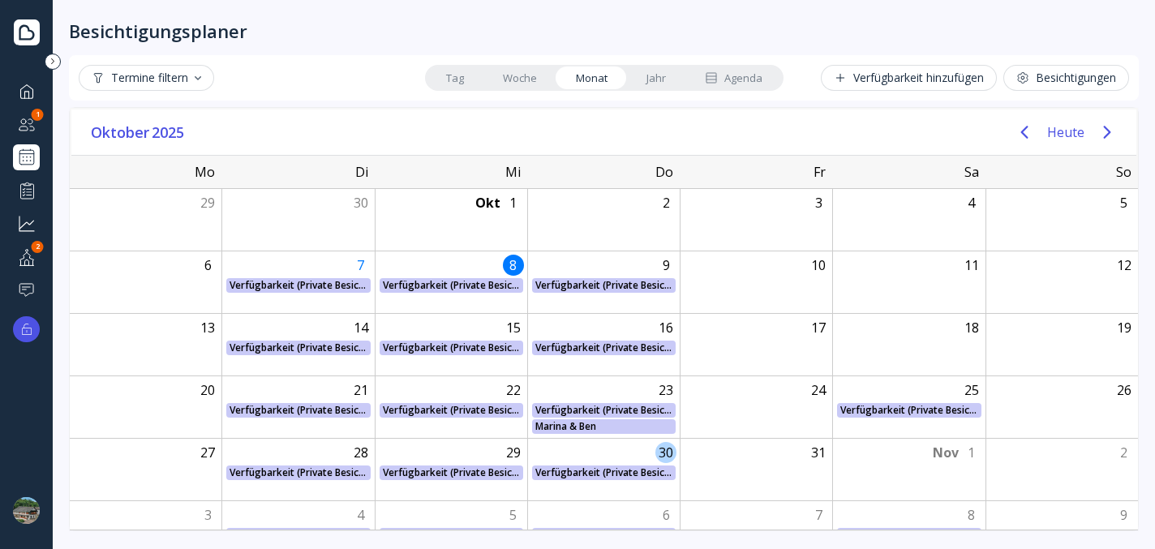
click at [647, 494] on div "30 Verfügbarkeit (Private Besichtigung) [GEOGRAPHIC_DATA] (Private Besichtigung…" at bounding box center [603, 470] width 152 height 62
click at [466, 79] on link "Tag" at bounding box center [455, 78] width 57 height 23
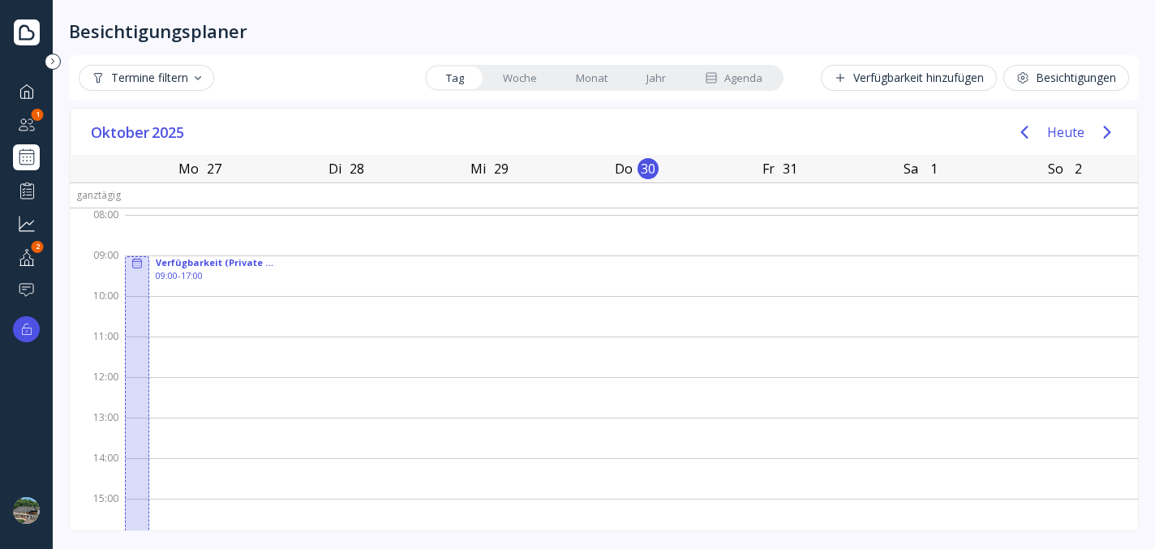
click at [604, 79] on link "Monat" at bounding box center [591, 78] width 71 height 23
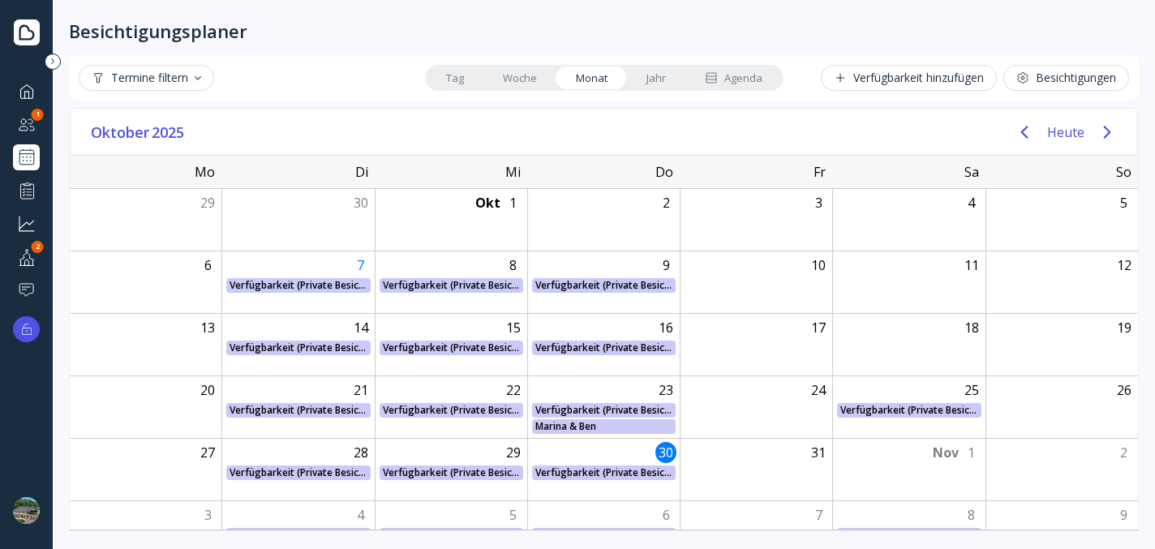
click at [586, 453] on div "30 Verfügbarkeit (Private Besichtigung) [GEOGRAPHIC_DATA] (Private Besichtigung…" at bounding box center [603, 470] width 152 height 62
click at [534, 76] on link "Woche" at bounding box center [519, 78] width 73 height 23
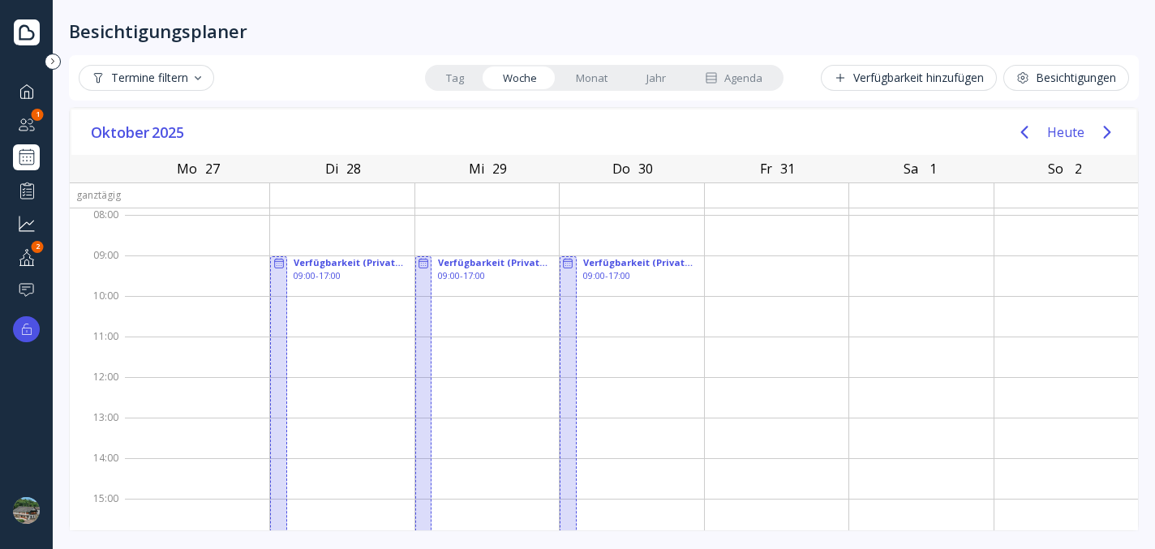
click at [639, 165] on div "30" at bounding box center [645, 168] width 21 height 21
drag, startPoint x: 459, startPoint y: 79, endPoint x: 541, endPoint y: 80, distance: 81.9
click at [460, 79] on link "Tag" at bounding box center [455, 78] width 57 height 23
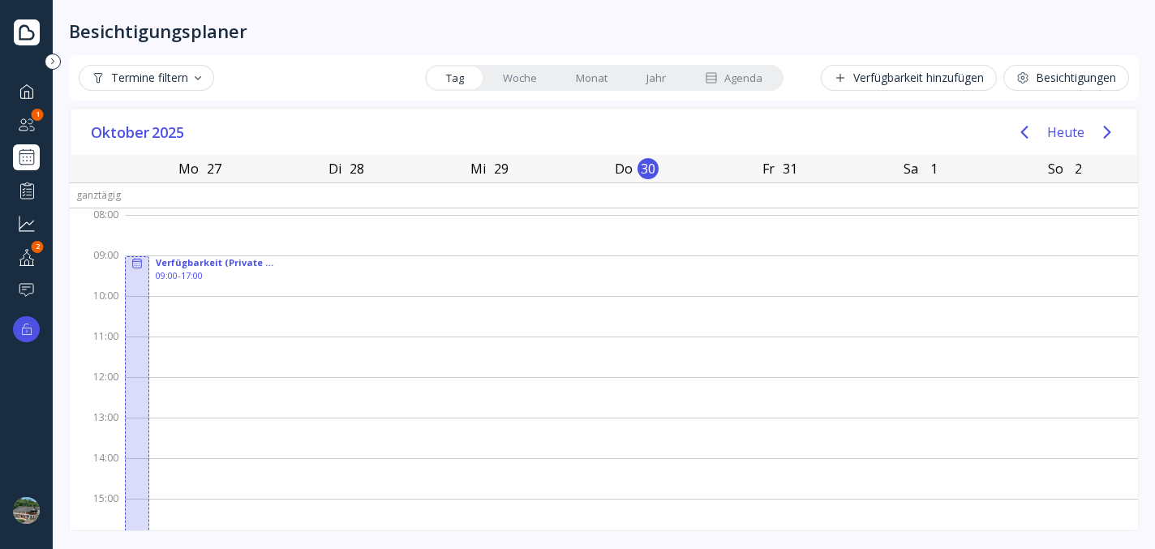
click at [662, 78] on link "Jahr" at bounding box center [656, 78] width 58 height 23
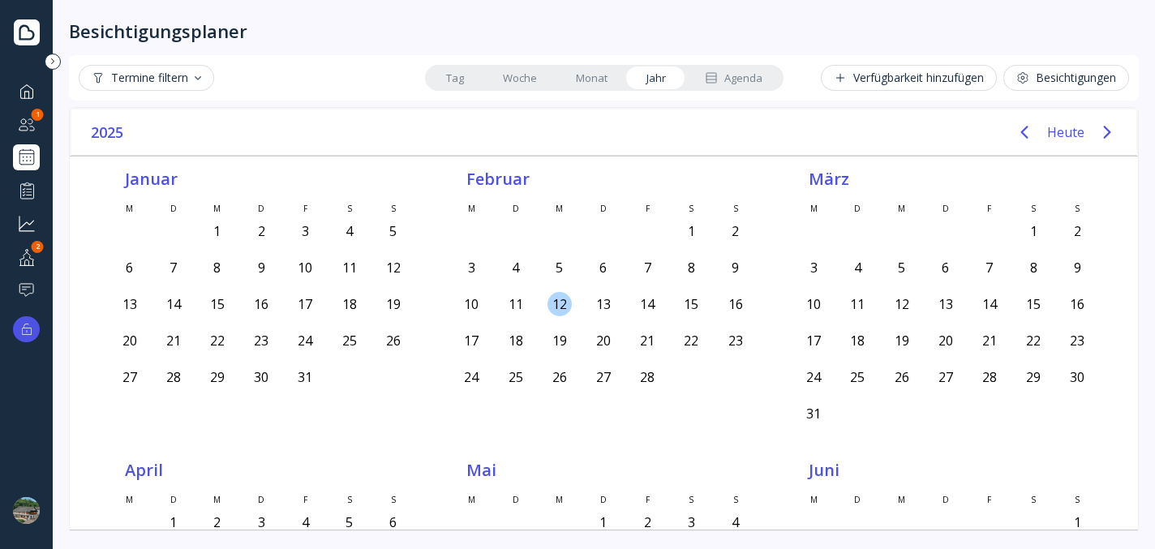
click at [560, 302] on div "12" at bounding box center [560, 304] width 24 height 24
click at [445, 79] on link "Tag" at bounding box center [455, 78] width 57 height 23
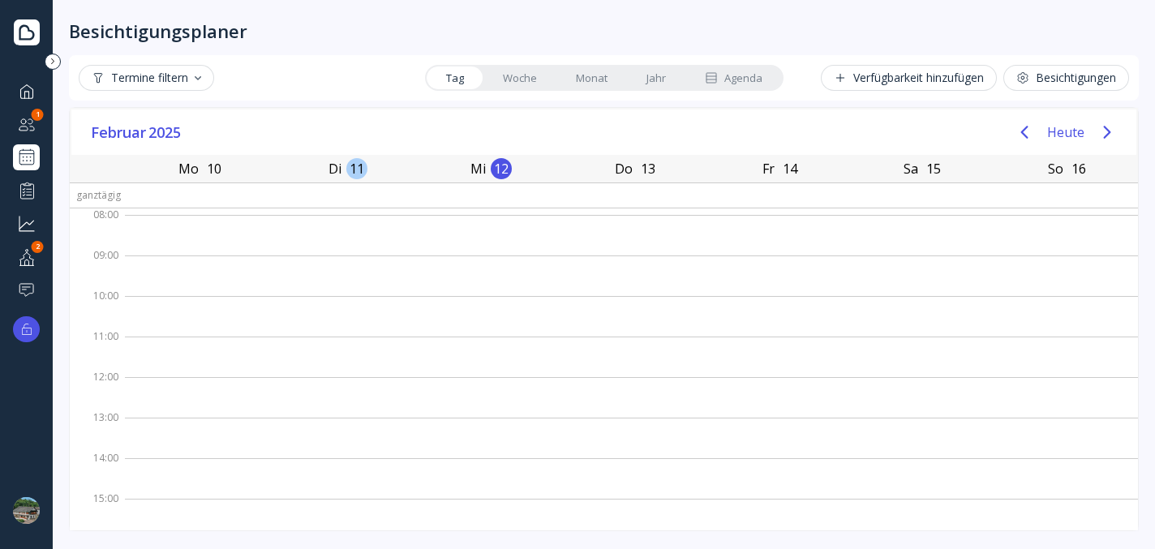
click at [371, 165] on div "Di 11 [DATE]" at bounding box center [344, 169] width 142 height 28
click at [216, 171] on div "10" at bounding box center [214, 168] width 21 height 21
click at [599, 71] on link "Monat" at bounding box center [591, 78] width 71 height 23
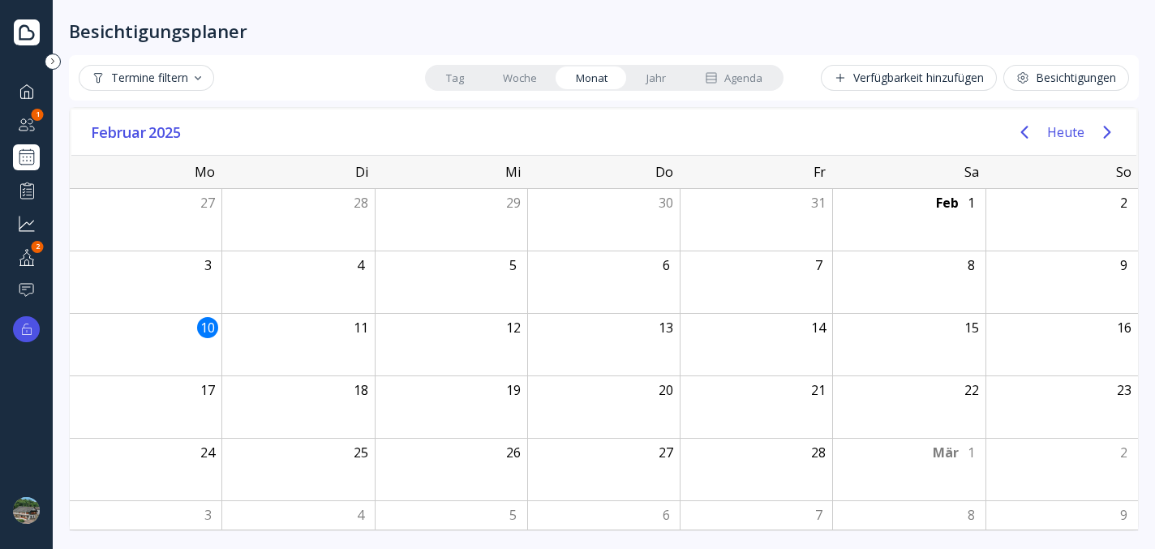
click at [460, 83] on link "Tag" at bounding box center [455, 78] width 57 height 23
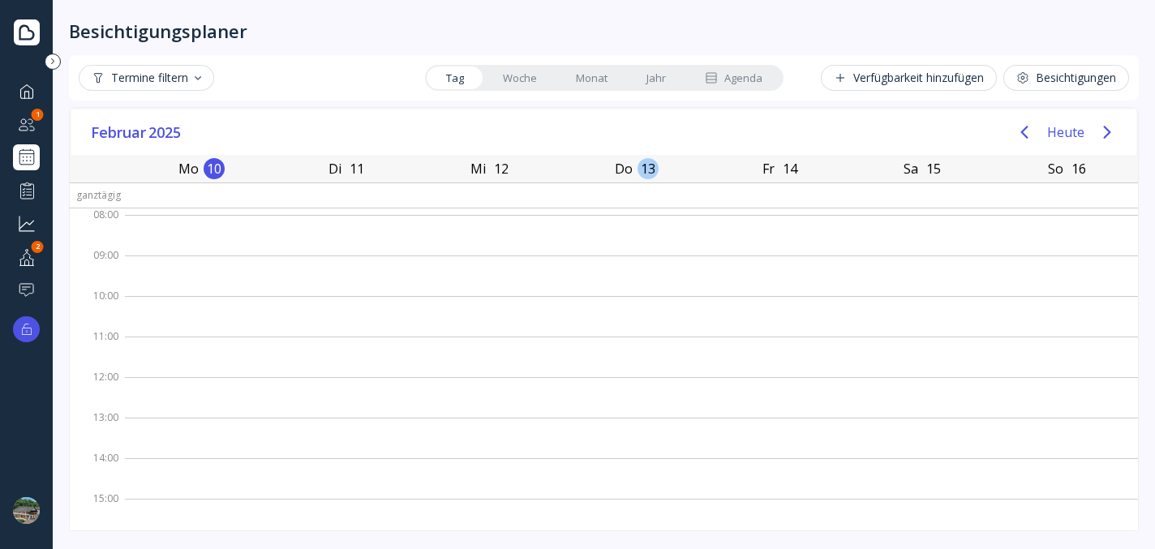
click at [638, 177] on div "13" at bounding box center [648, 168] width 21 height 21
click at [738, 74] on div "Agenda" at bounding box center [734, 78] width 58 height 15
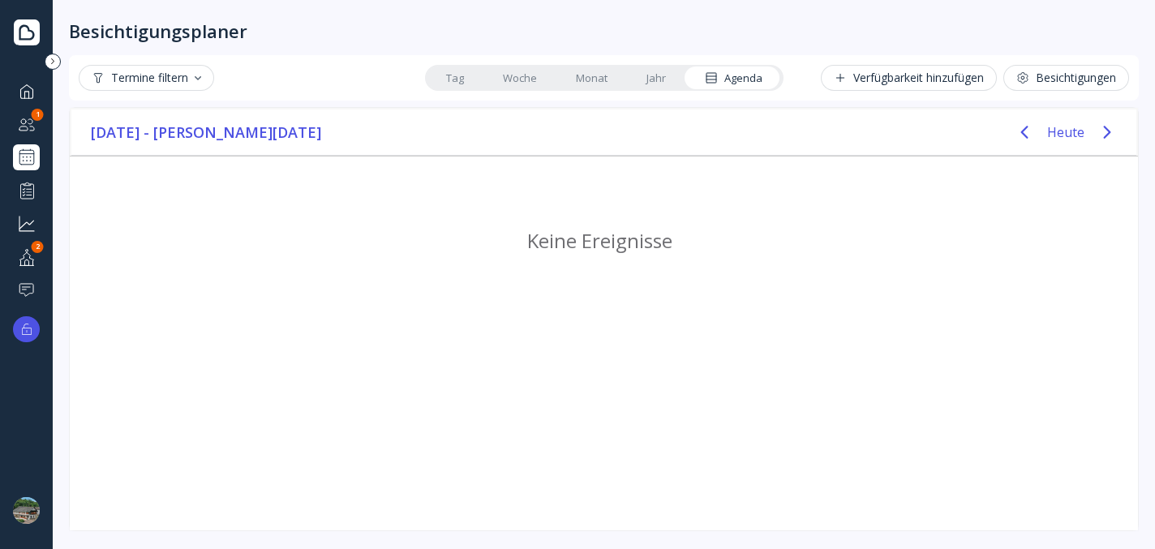
click at [648, 77] on link "Jahr" at bounding box center [656, 78] width 58 height 23
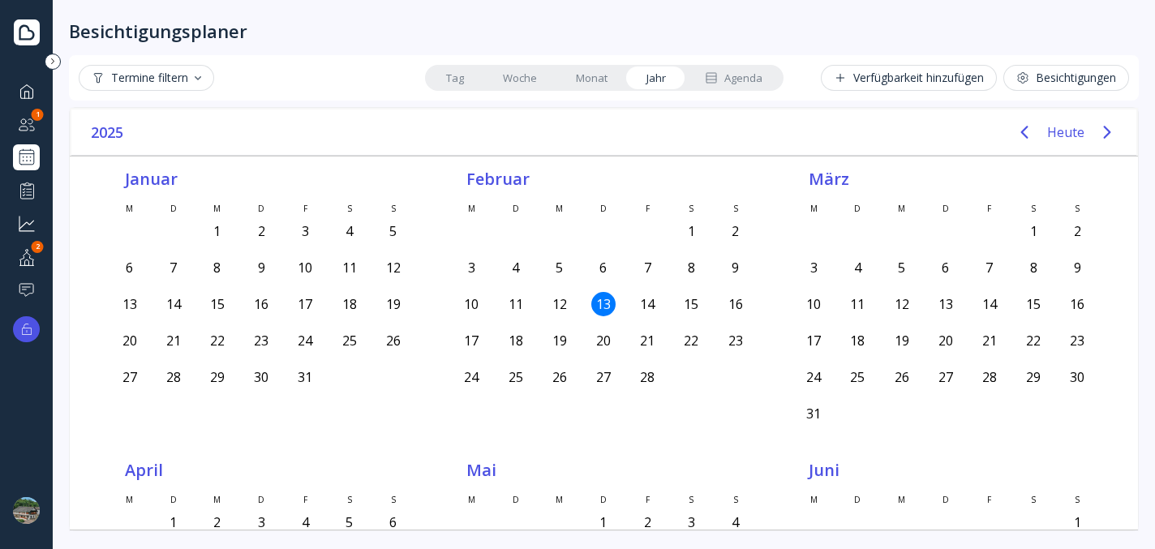
click at [592, 81] on link "Monat" at bounding box center [591, 78] width 71 height 23
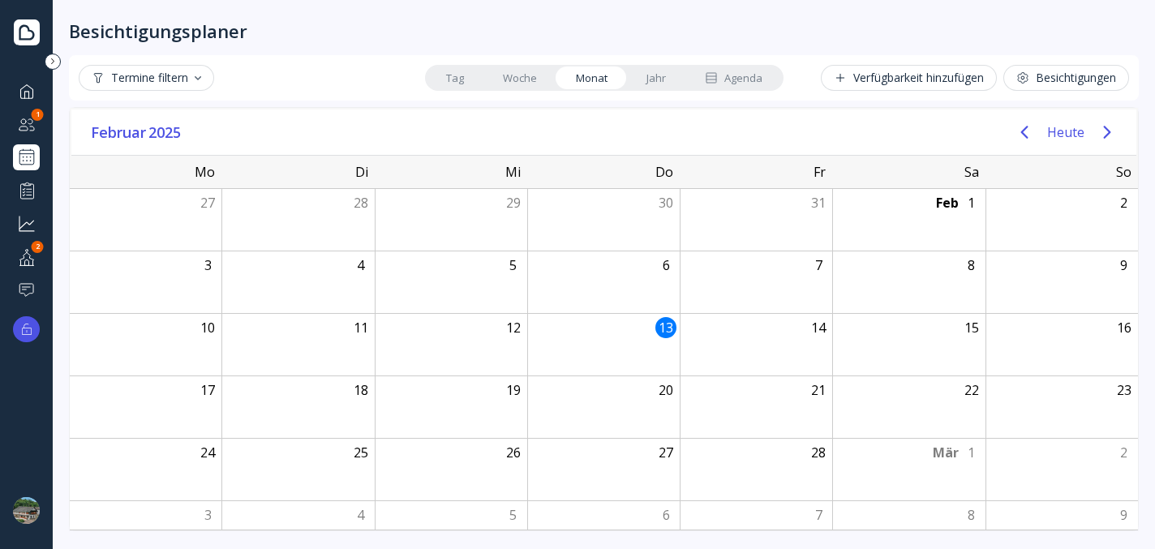
click at [670, 324] on div "13" at bounding box center [665, 327] width 21 height 21
click at [944, 200] on div "Feb" at bounding box center [947, 203] width 23 height 19
click at [972, 200] on div "1" at bounding box center [971, 202] width 21 height 21
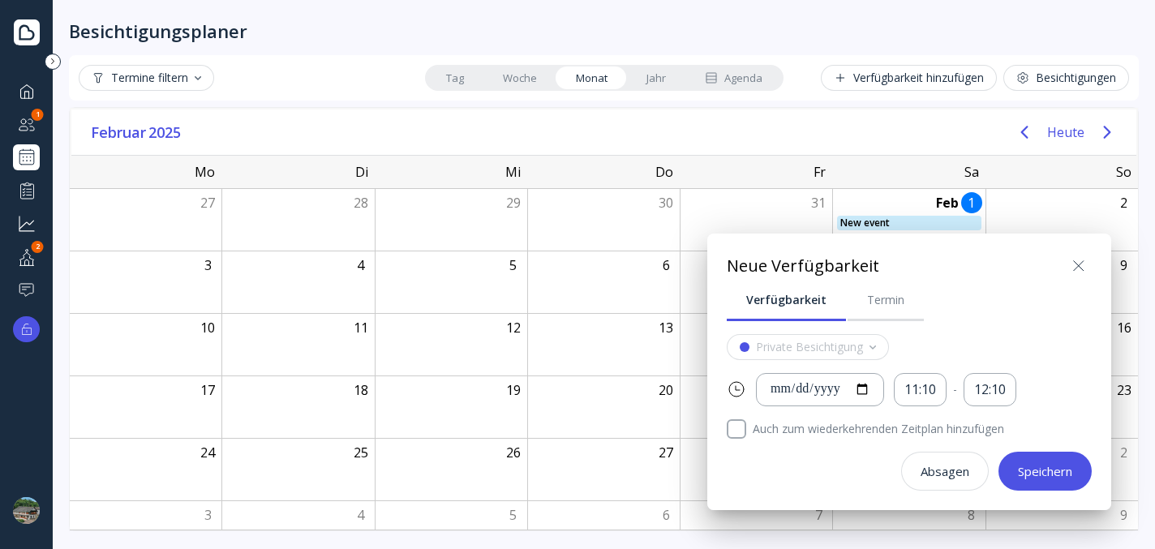
click at [972, 200] on div at bounding box center [577, 274] width 1415 height 809
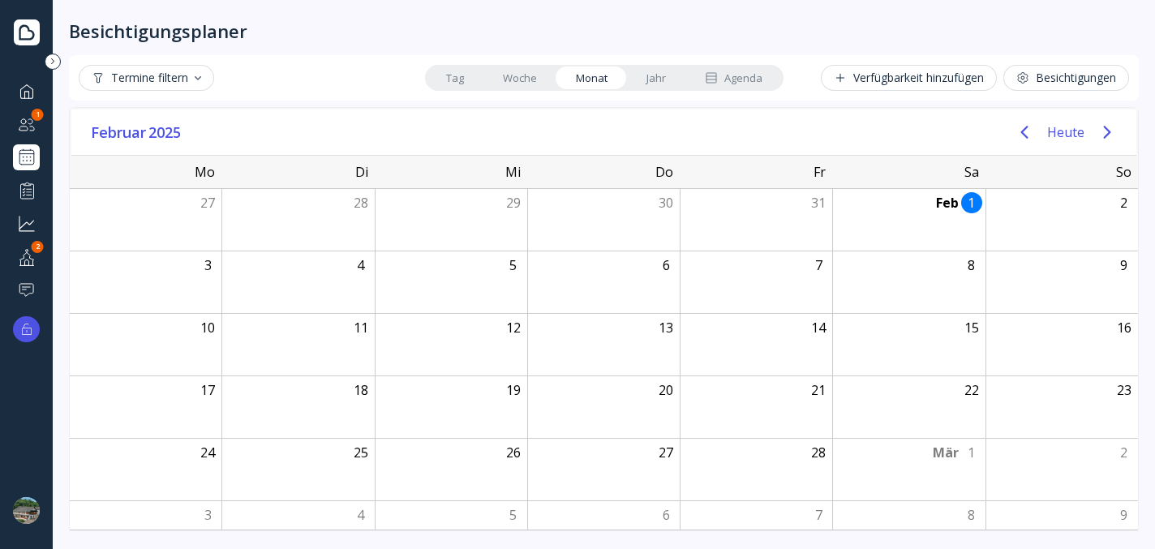
click at [969, 204] on div "1" at bounding box center [971, 202] width 21 height 21
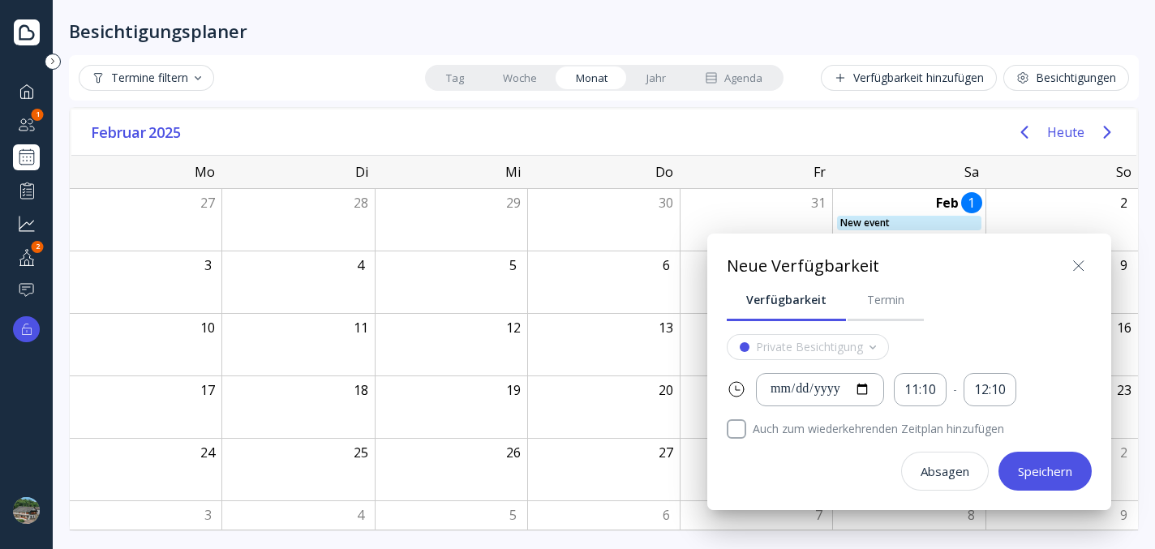
click at [1076, 264] on icon at bounding box center [1078, 265] width 19 height 19
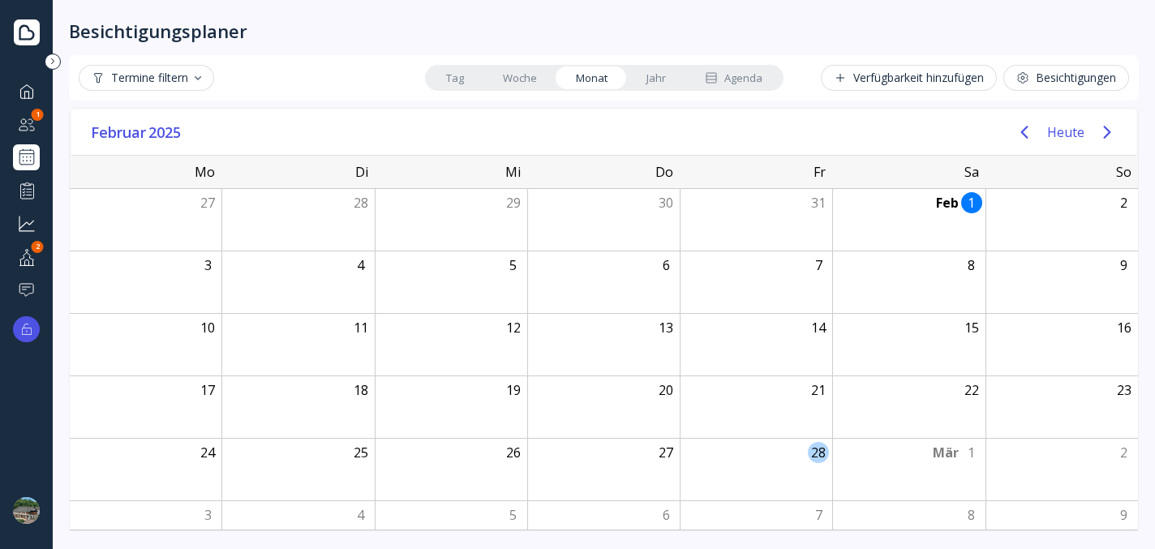
click at [781, 460] on div "28" at bounding box center [756, 470] width 152 height 62
click at [518, 80] on link "Woche" at bounding box center [519, 78] width 73 height 23
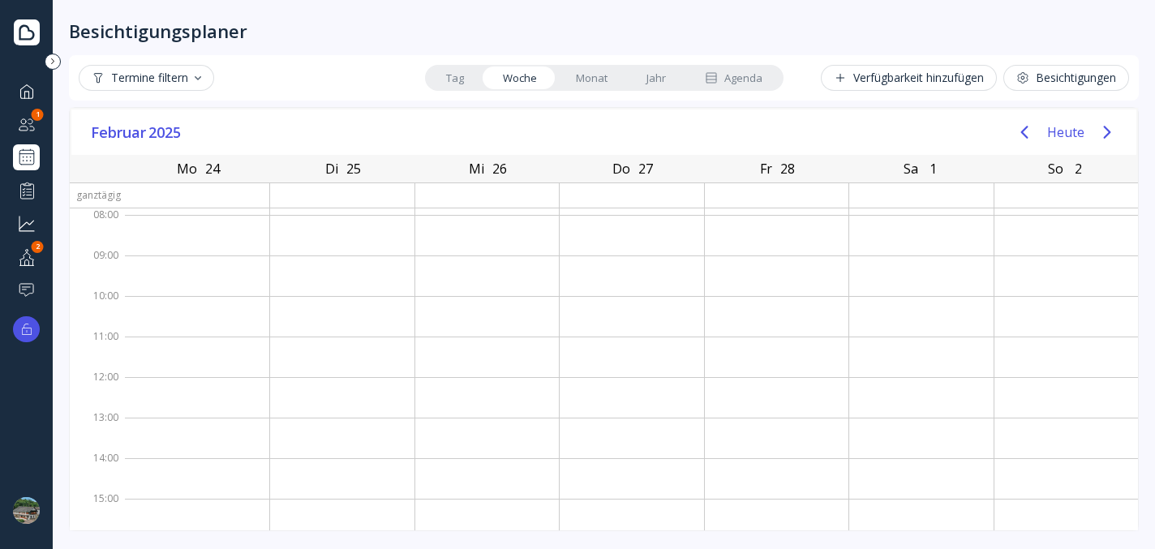
click at [457, 84] on link "Tag" at bounding box center [455, 78] width 57 height 23
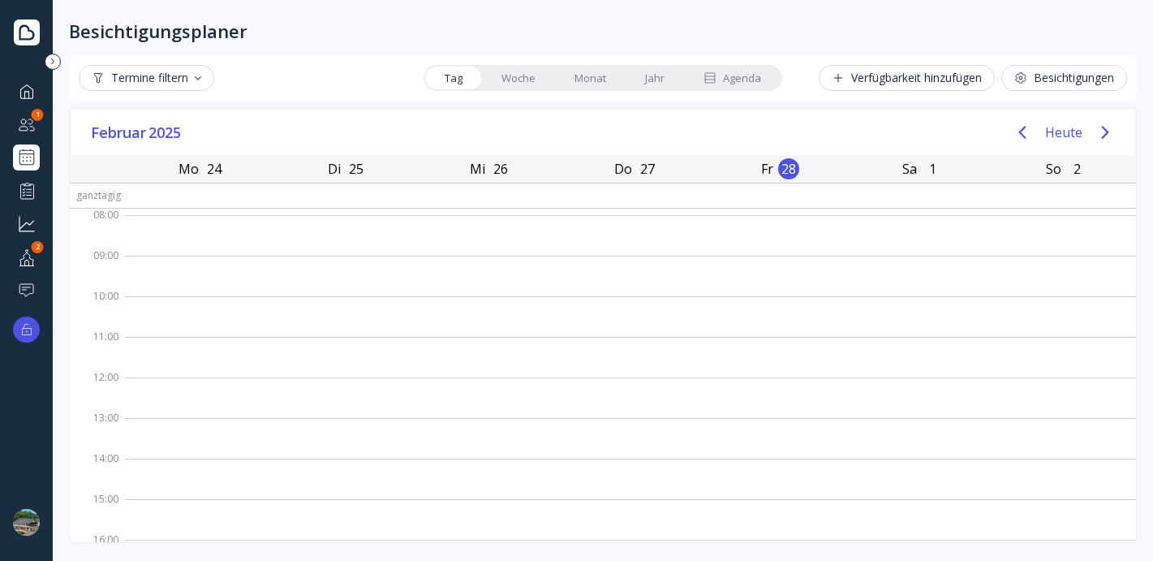
click at [175, 79] on div "Termine filtern" at bounding box center [147, 77] width 110 height 13
click at [515, 77] on link "Woche" at bounding box center [518, 78] width 73 height 23
click at [1042, 76] on div "Besichtigungen" at bounding box center [1064, 77] width 100 height 13
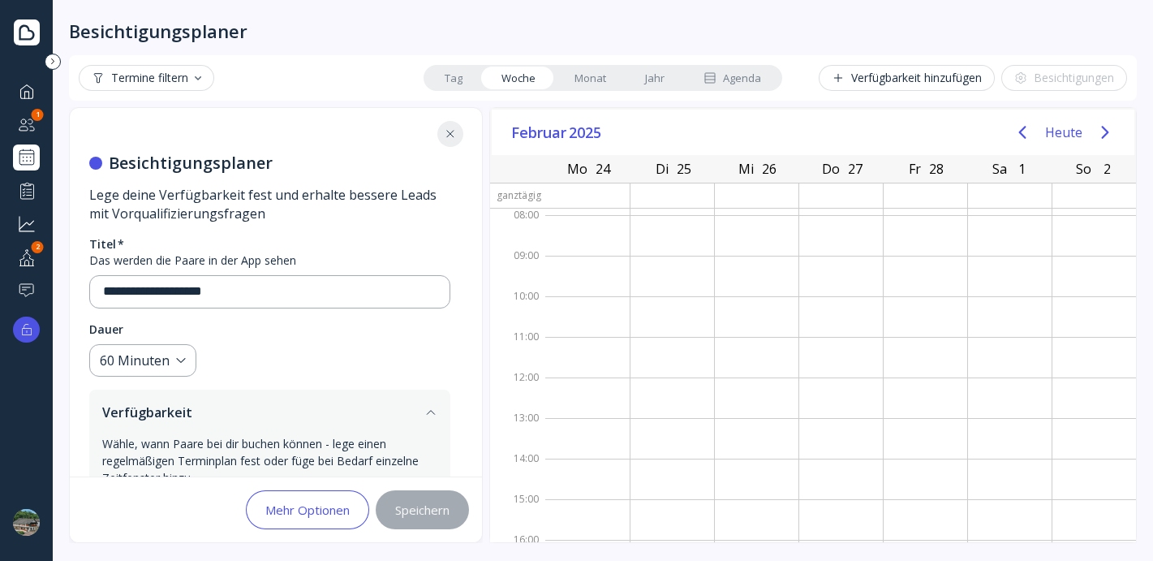
click at [454, 131] on icon at bounding box center [450, 133] width 13 height 13
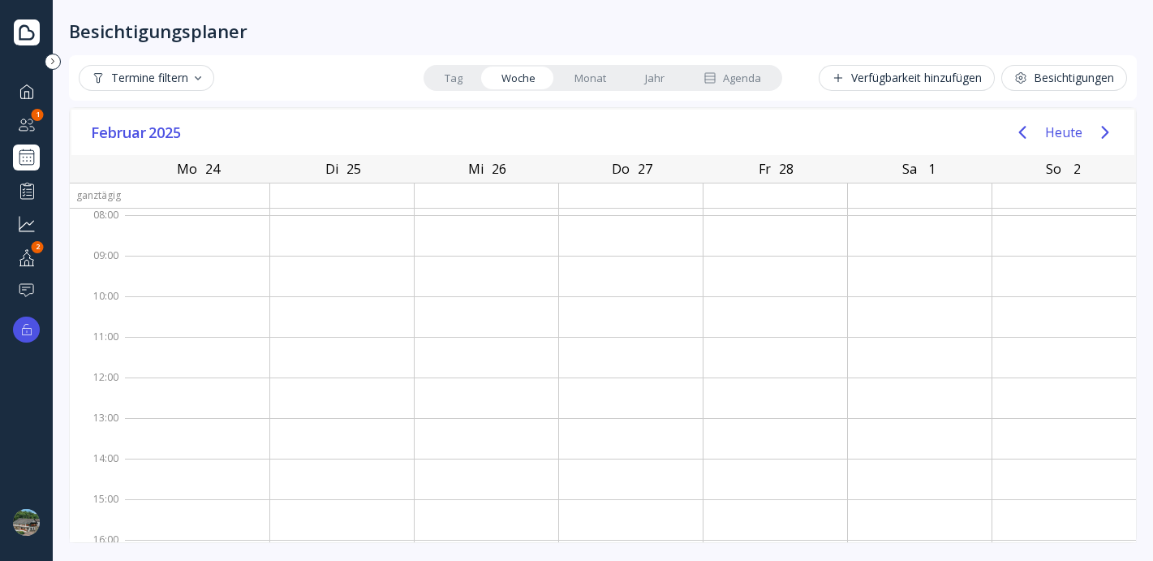
click at [336, 170] on div "Di" at bounding box center [331, 168] width 23 height 23
click at [592, 79] on link "Monat" at bounding box center [590, 78] width 71 height 23
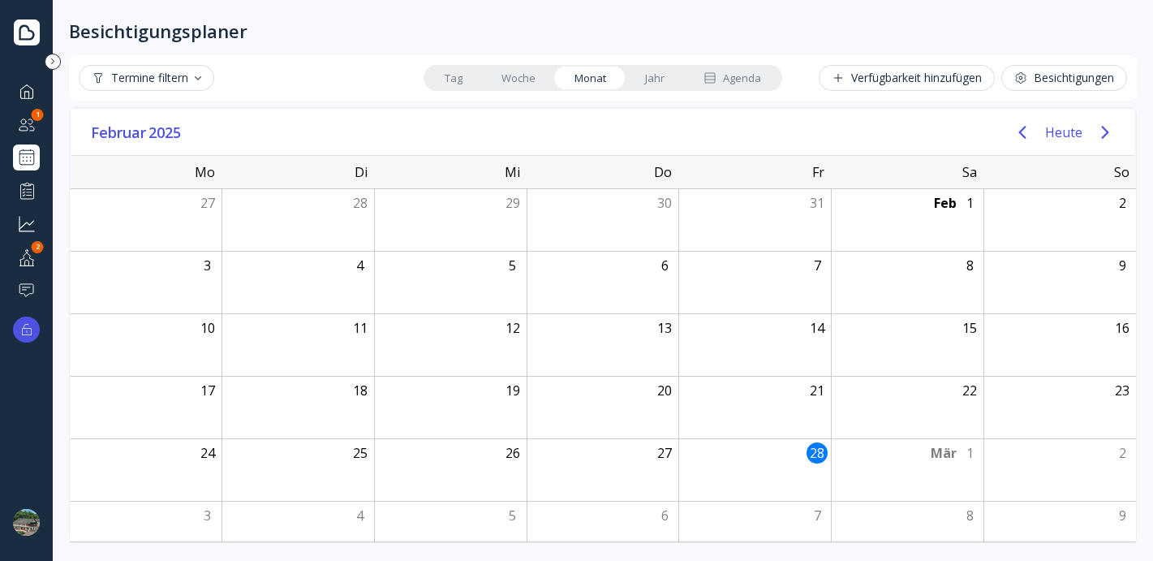
click at [655, 63] on div "Termine filtern Tag Woche Monat Jahr Agenda Verfügbarkeit hinzufügen Besichtigu…" at bounding box center [602, 77] width 1067 height 45
click at [657, 77] on link "Jahr" at bounding box center [654, 78] width 58 height 23
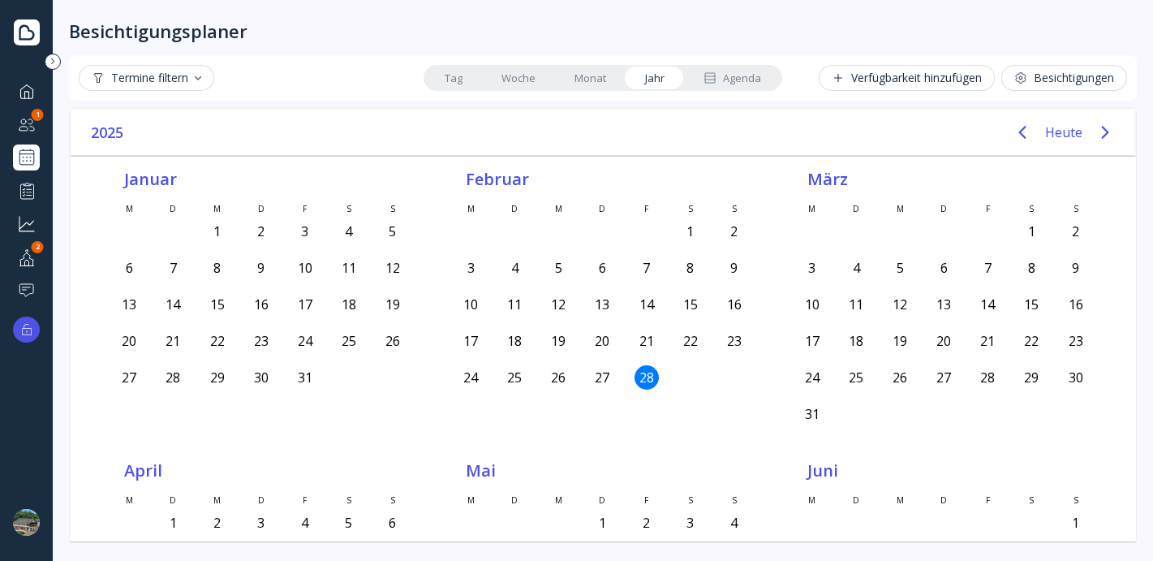
click at [750, 84] on div "Agenda" at bounding box center [732, 78] width 58 height 15
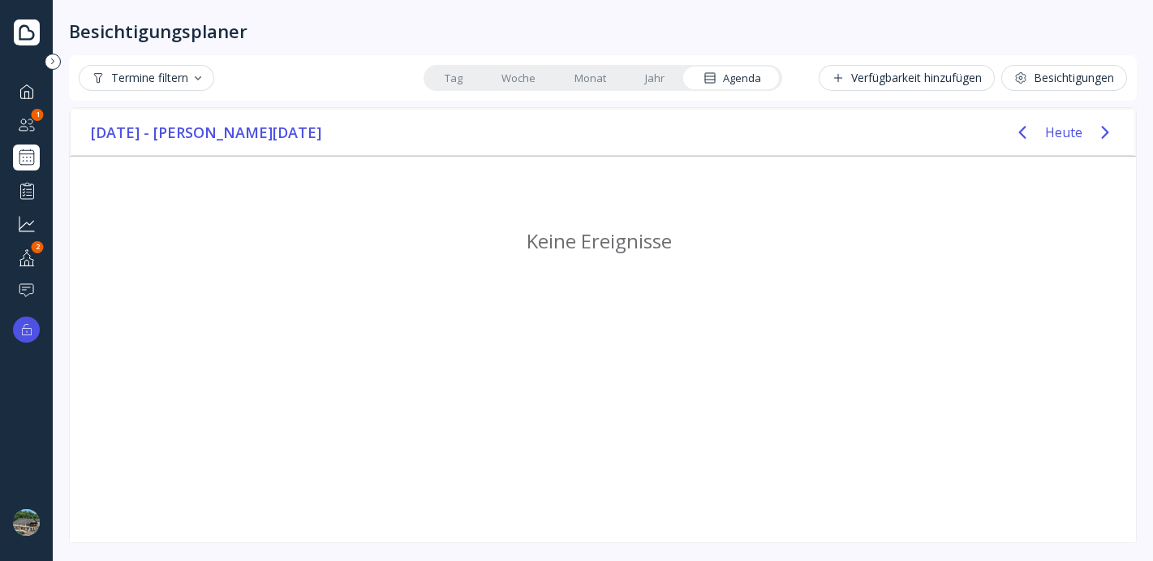
click at [928, 73] on div "Verfügbarkeit hinzufügen" at bounding box center [906, 77] width 150 height 13
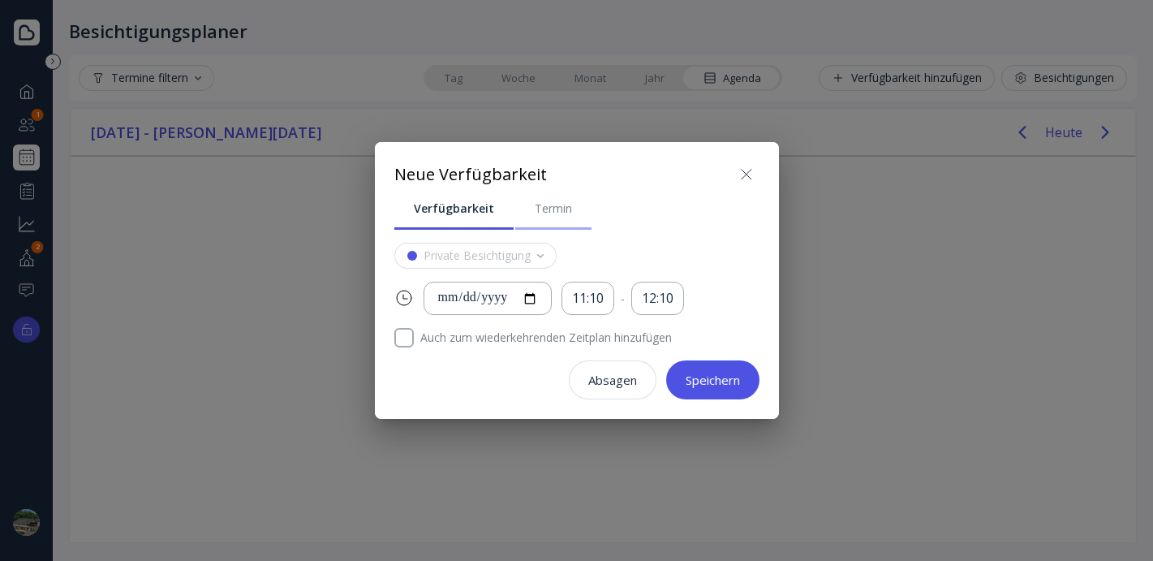
click at [544, 213] on div "Termin" at bounding box center [553, 208] width 37 height 16
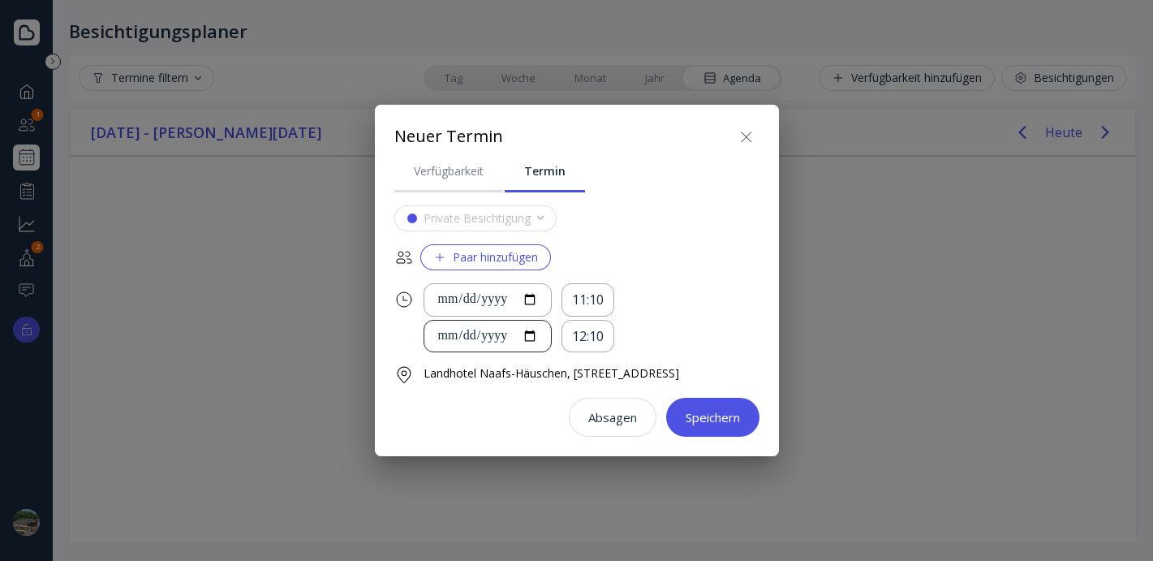
click at [509, 333] on div "**********" at bounding box center [487, 336] width 128 height 33
click at [462, 251] on div "Paar hinzufügen" at bounding box center [485, 257] width 105 height 13
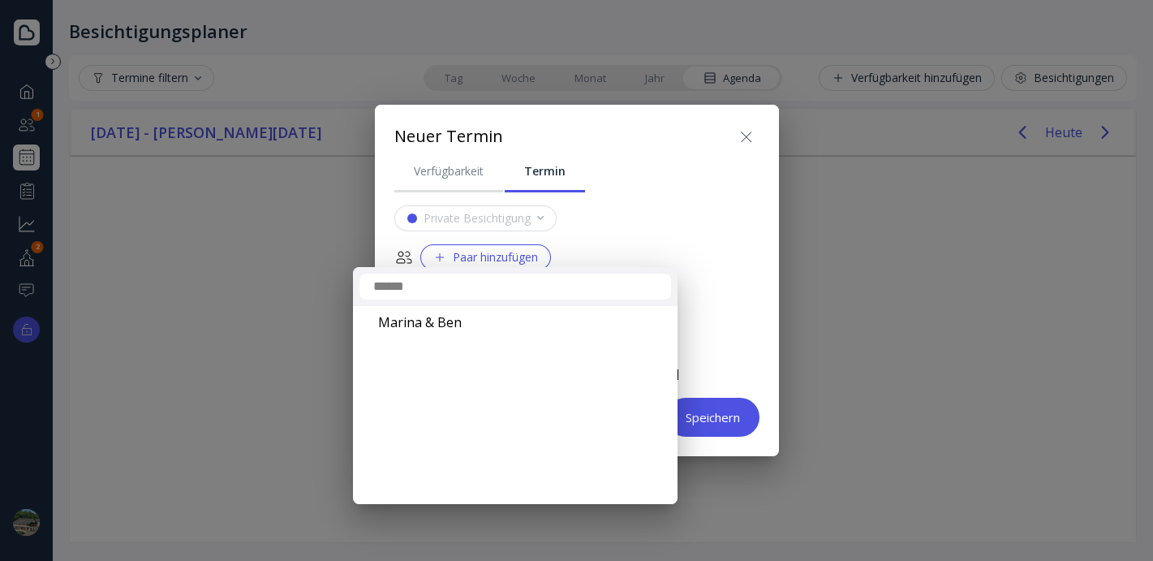
click at [782, 133] on div at bounding box center [576, 280] width 1412 height 820
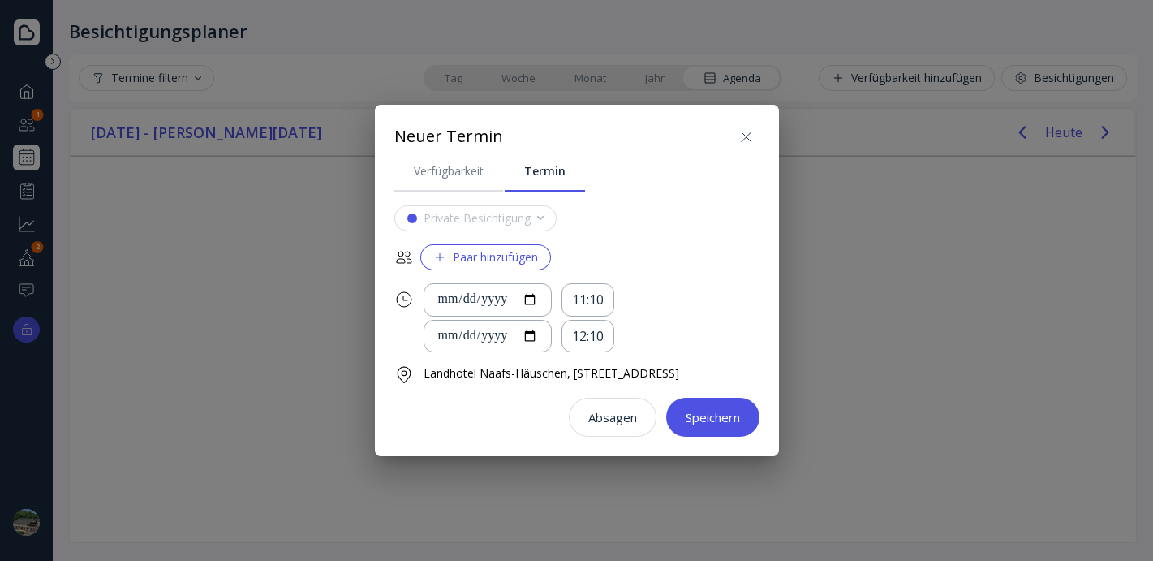
click at [756, 134] on icon at bounding box center [746, 136] width 19 height 19
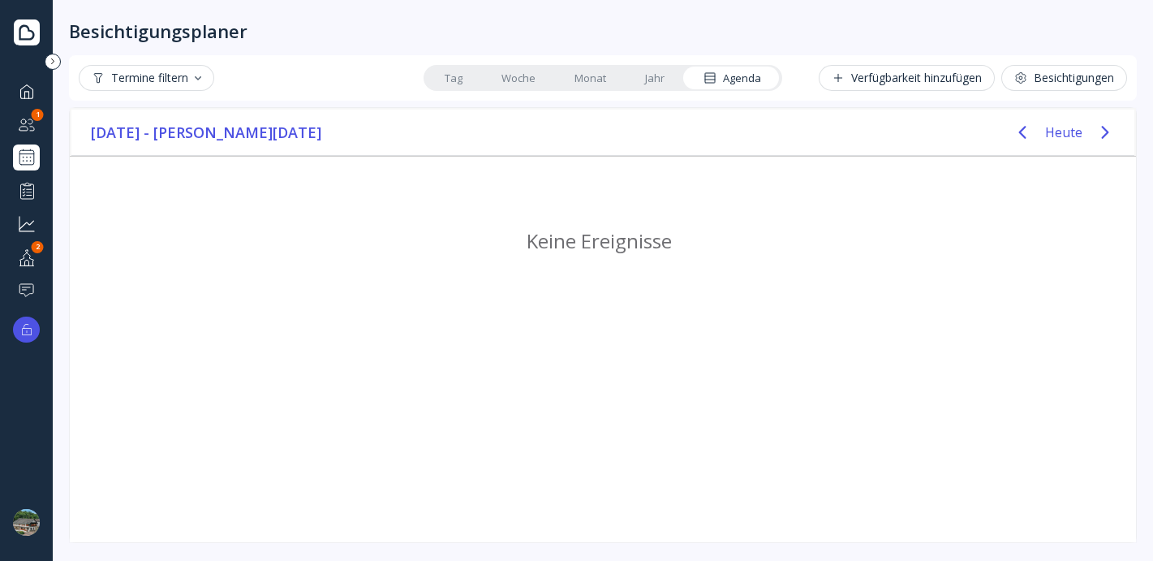
click at [157, 71] on div "Termine filtern" at bounding box center [147, 77] width 110 height 13
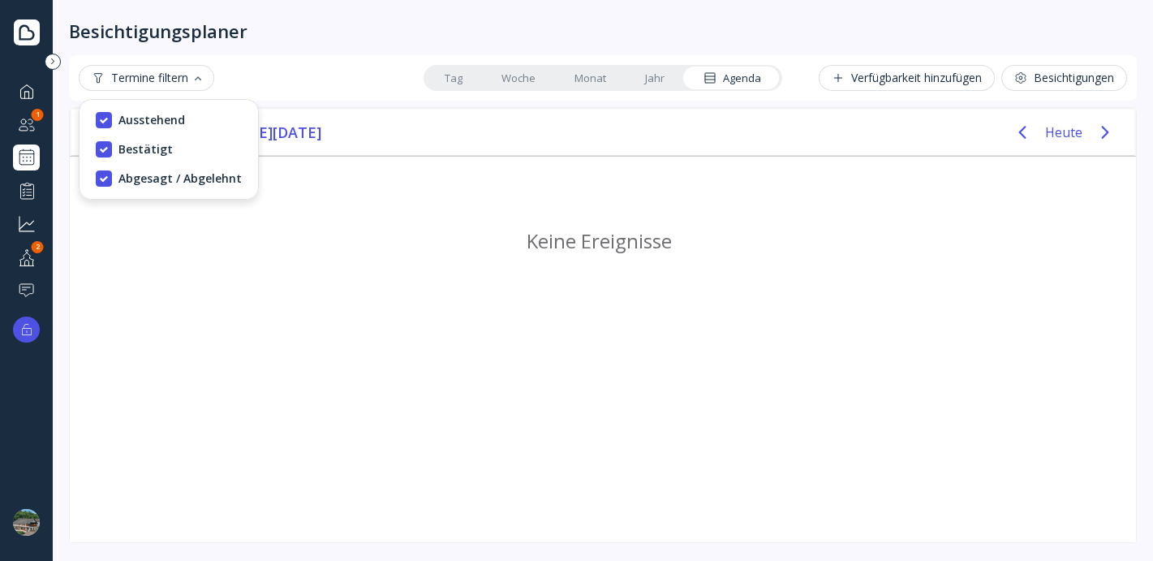
click at [451, 78] on link "Tag" at bounding box center [453, 78] width 57 height 23
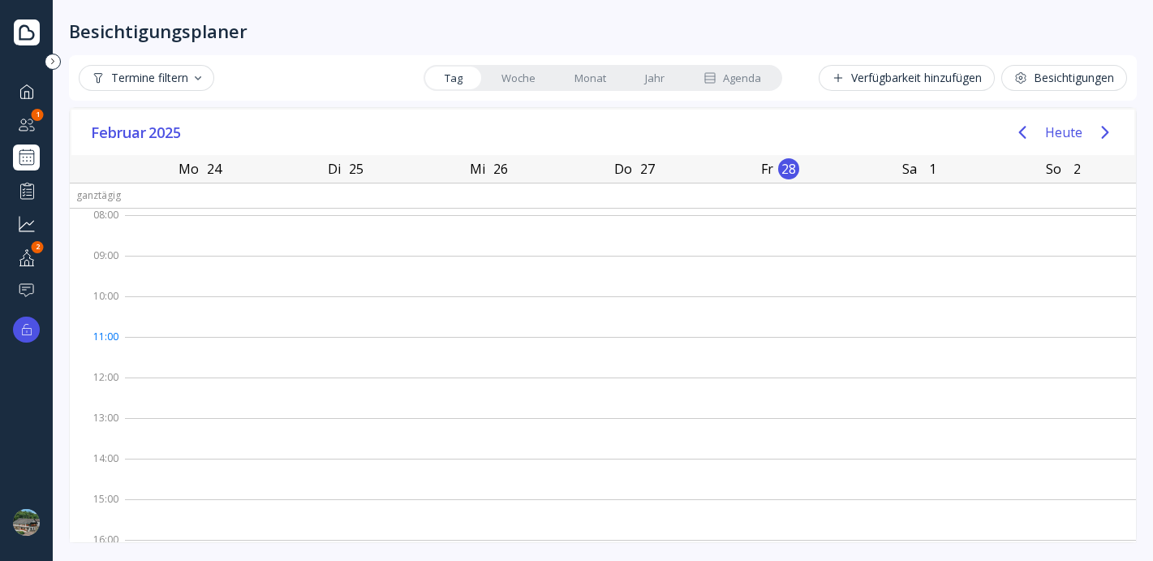
scroll to position [166, 0]
click at [936, 77] on div "Verfügbarkeit hinzufügen" at bounding box center [906, 77] width 150 height 13
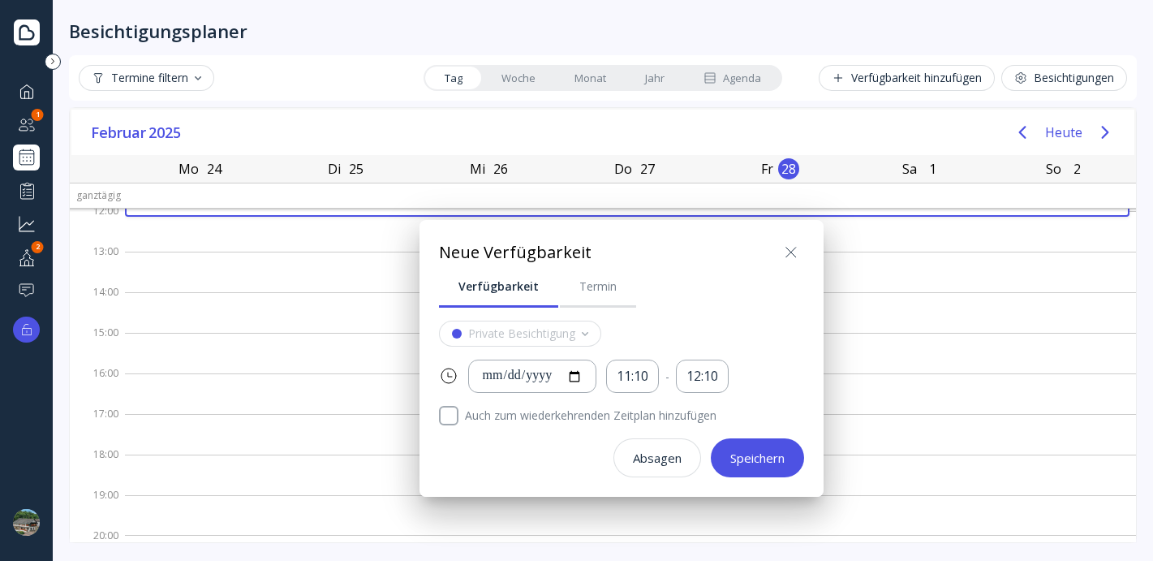
click at [1063, 76] on div at bounding box center [576, 280] width 1412 height 820
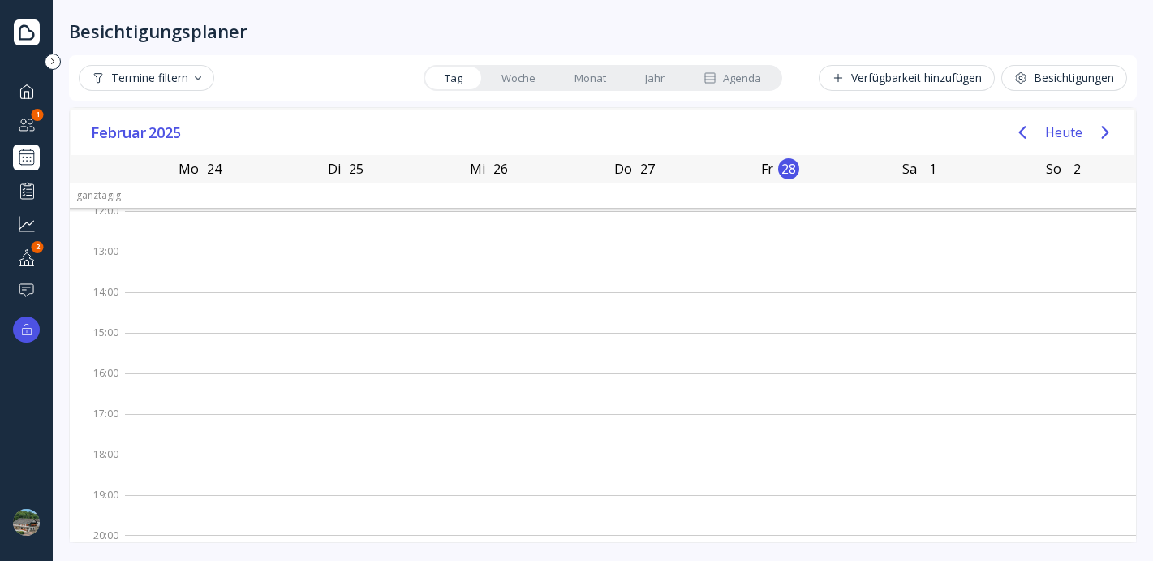
click at [1063, 76] on div "Besichtigungen" at bounding box center [1064, 77] width 100 height 13
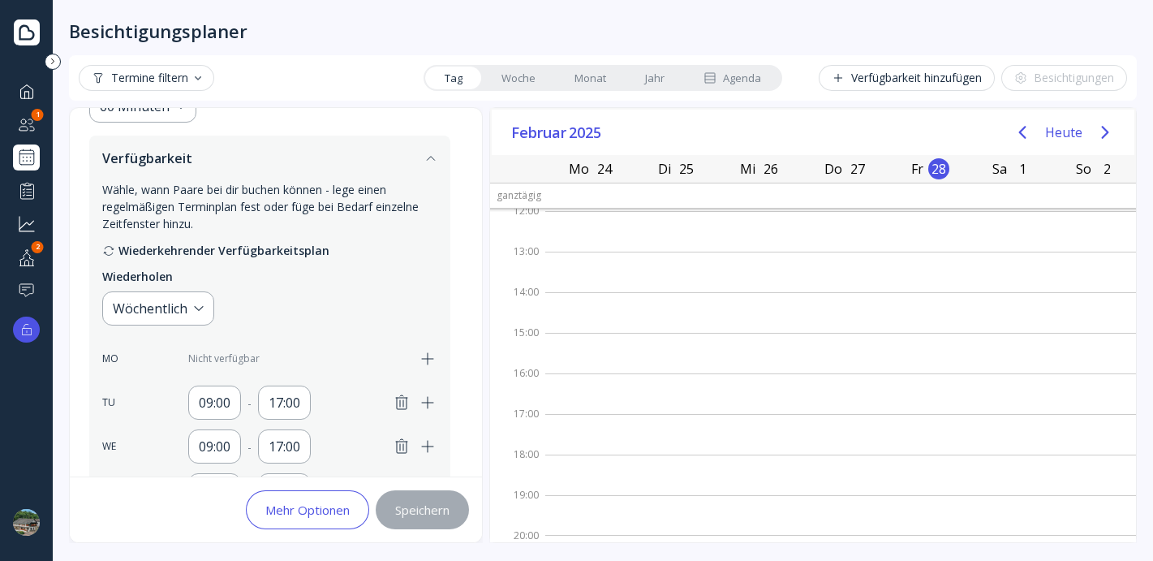
scroll to position [255, 0]
click at [108, 247] on icon at bounding box center [108, 249] width 13 height 13
click at [197, 311] on div "Wöchentlich" at bounding box center [158, 307] width 112 height 34
click at [214, 399] on div "Benutzerdefiniert..." at bounding box center [210, 392] width 183 height 15
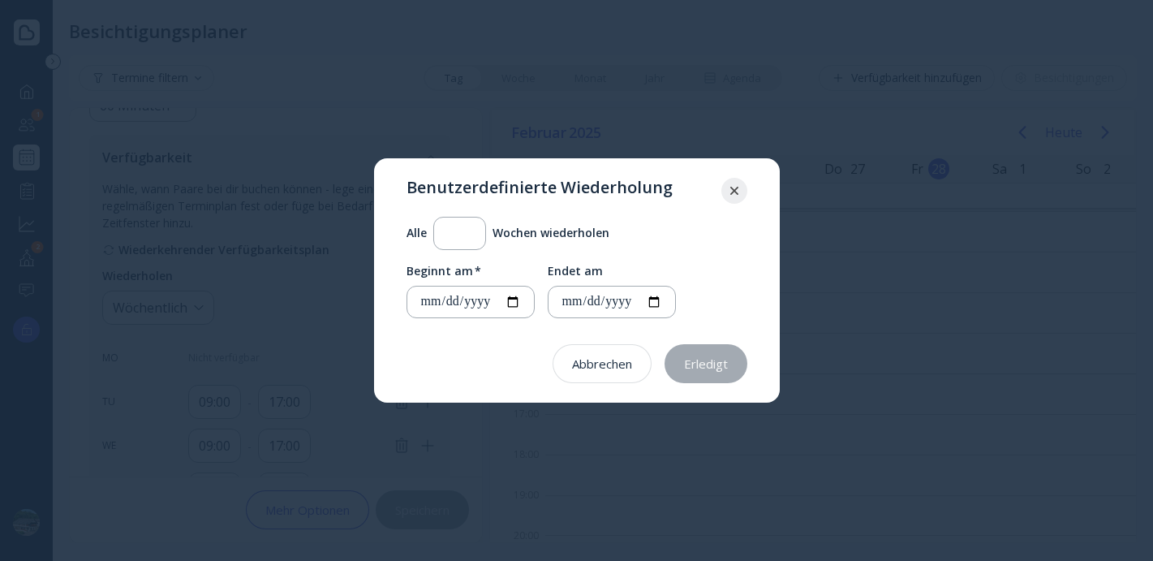
click at [740, 195] on div at bounding box center [734, 191] width 26 height 26
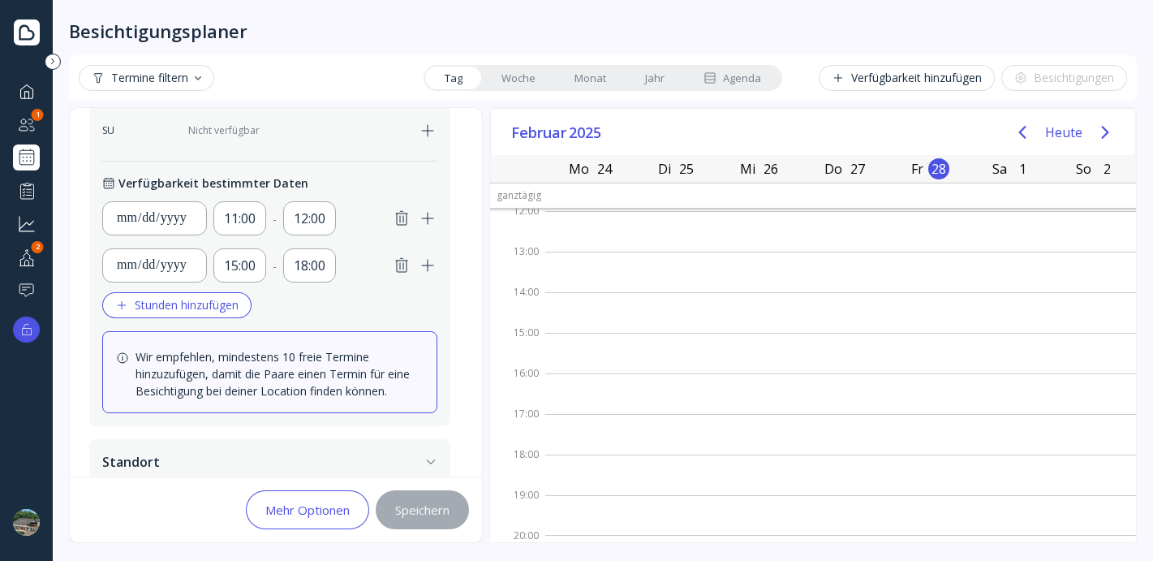
scroll to position [824, 0]
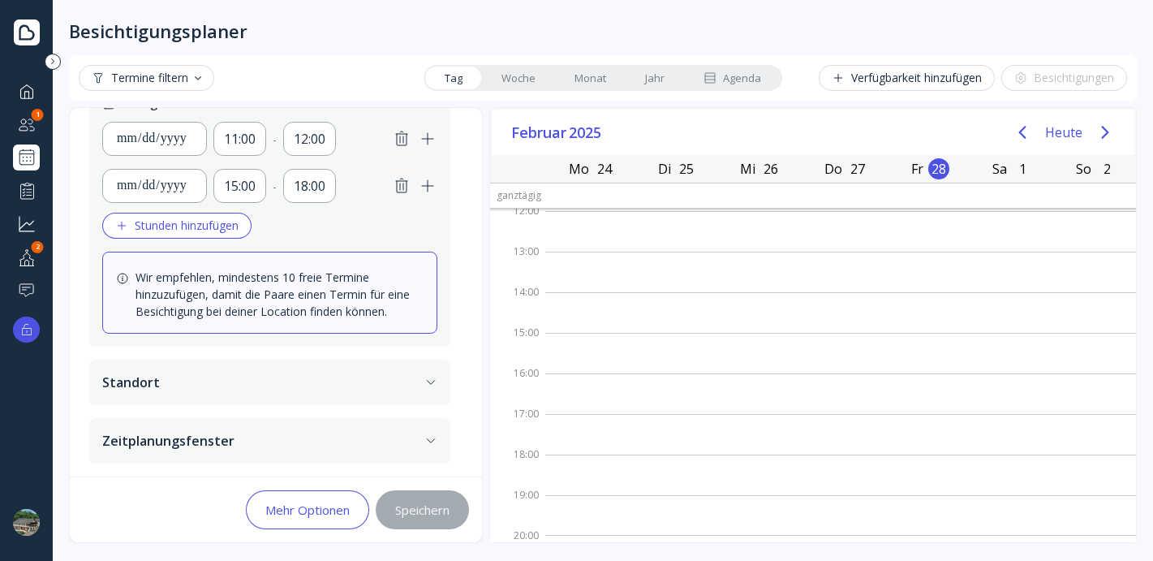
click at [166, 384] on button "Standort" at bounding box center [269, 381] width 361 height 45
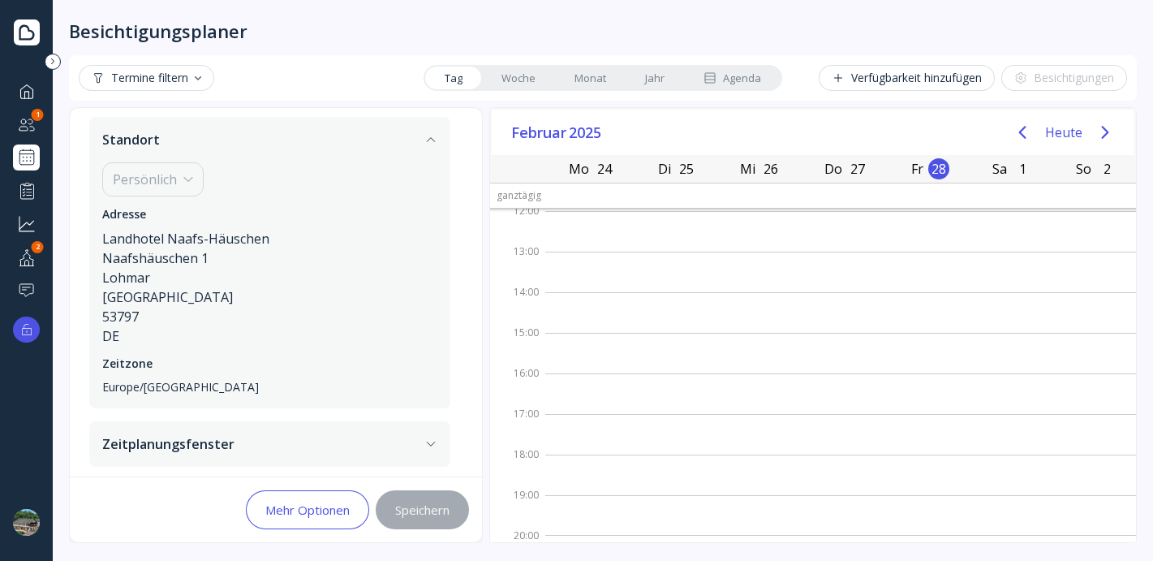
scroll to position [334, 0]
click at [176, 459] on button "Zeitplanungsfenster" at bounding box center [269, 440] width 361 height 45
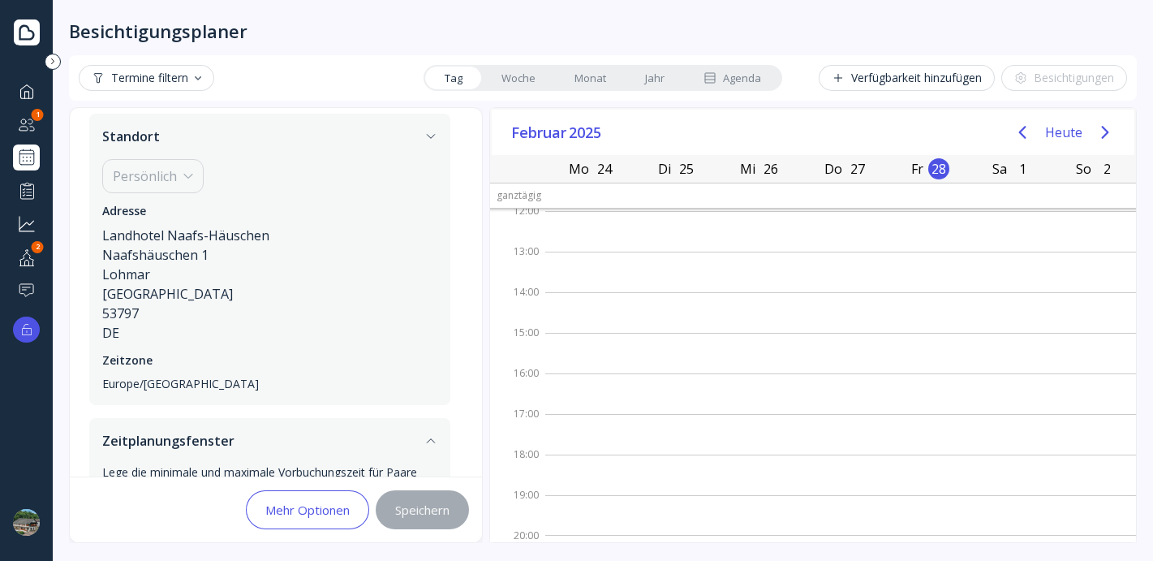
scroll to position [325, 0]
